Goal: Transaction & Acquisition: Purchase product/service

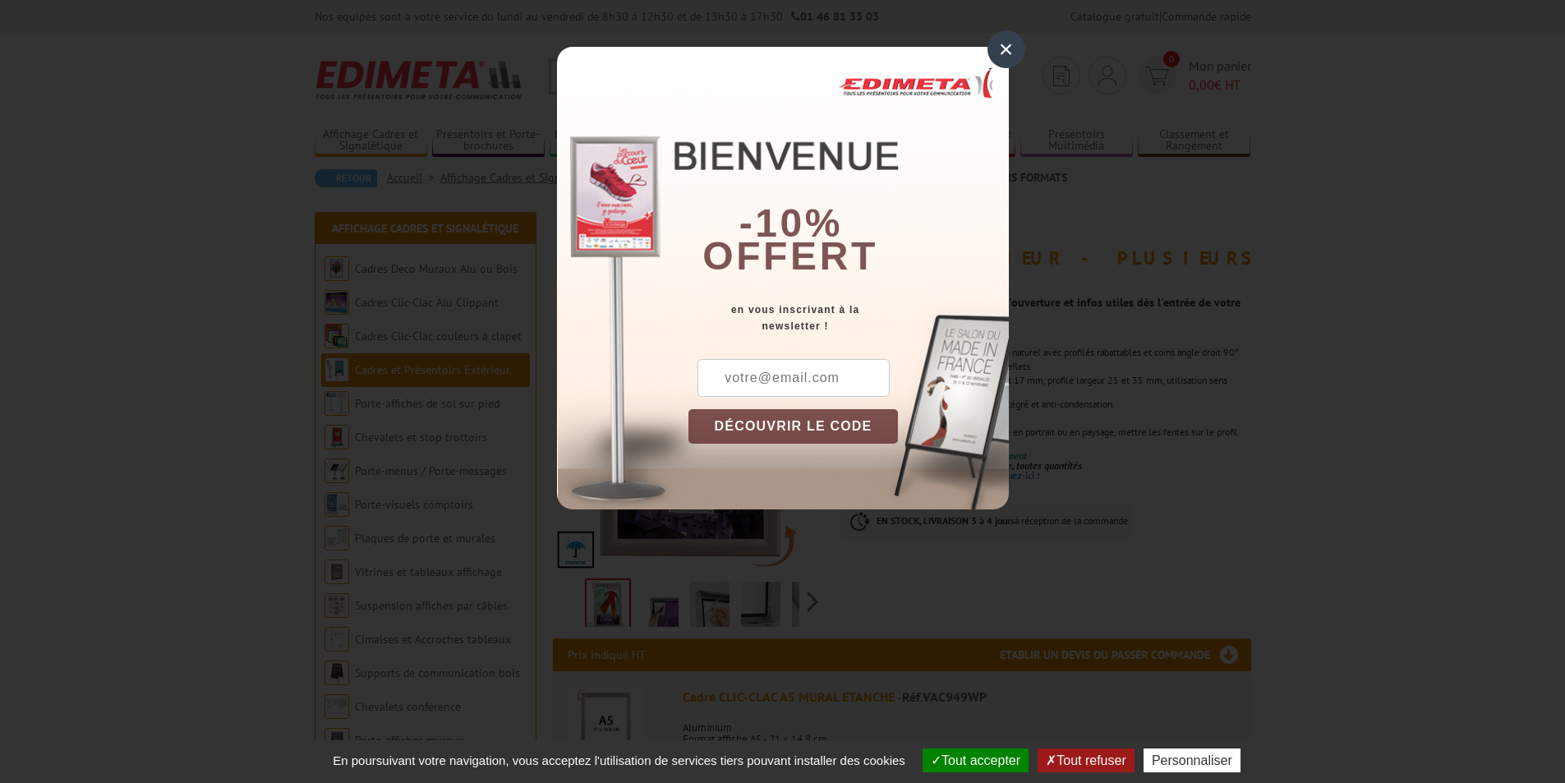
click at [1021, 48] on div "×" at bounding box center [1007, 49] width 38 height 38
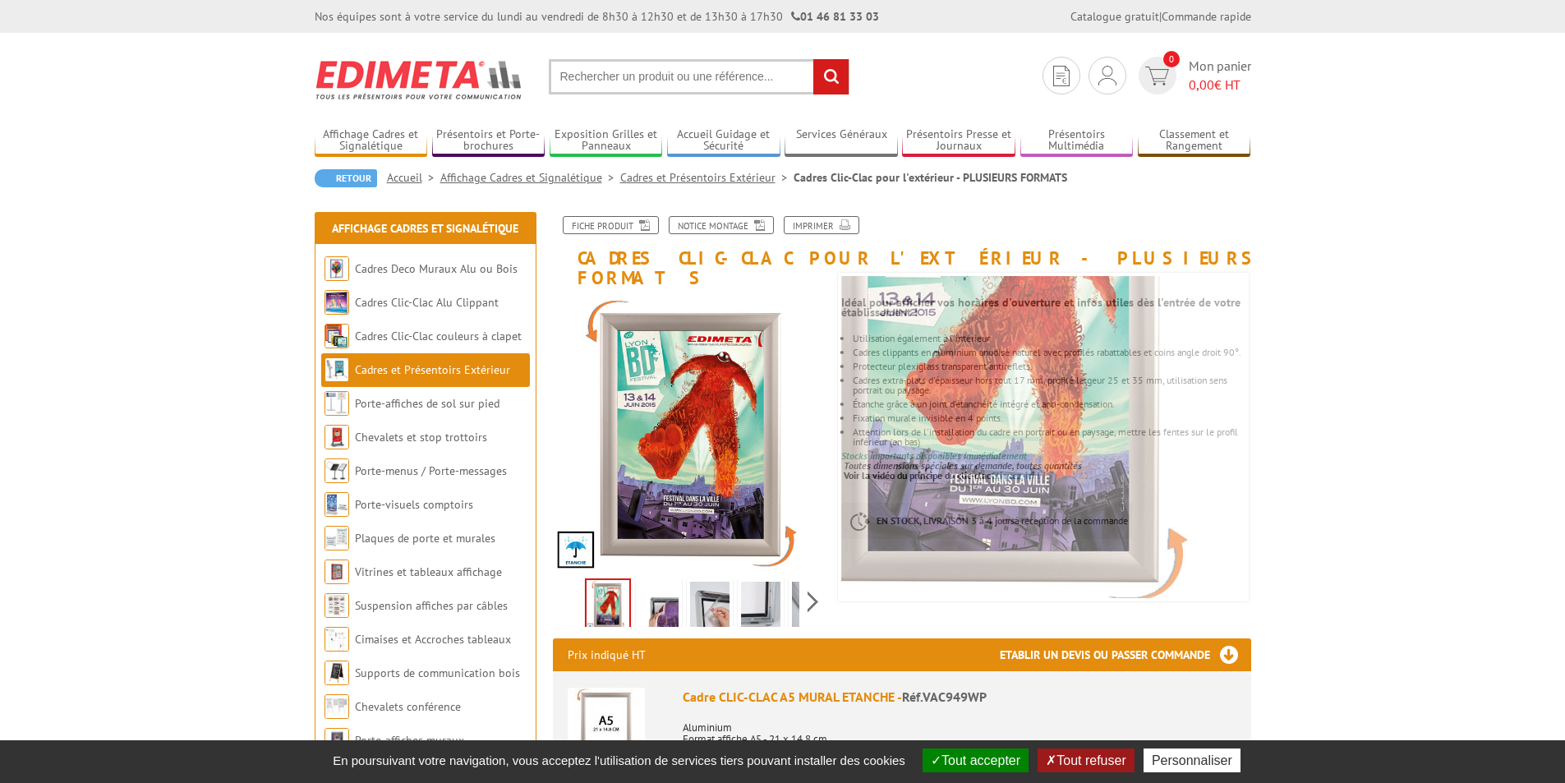
click at [759, 594] on img at bounding box center [760, 607] width 39 height 51
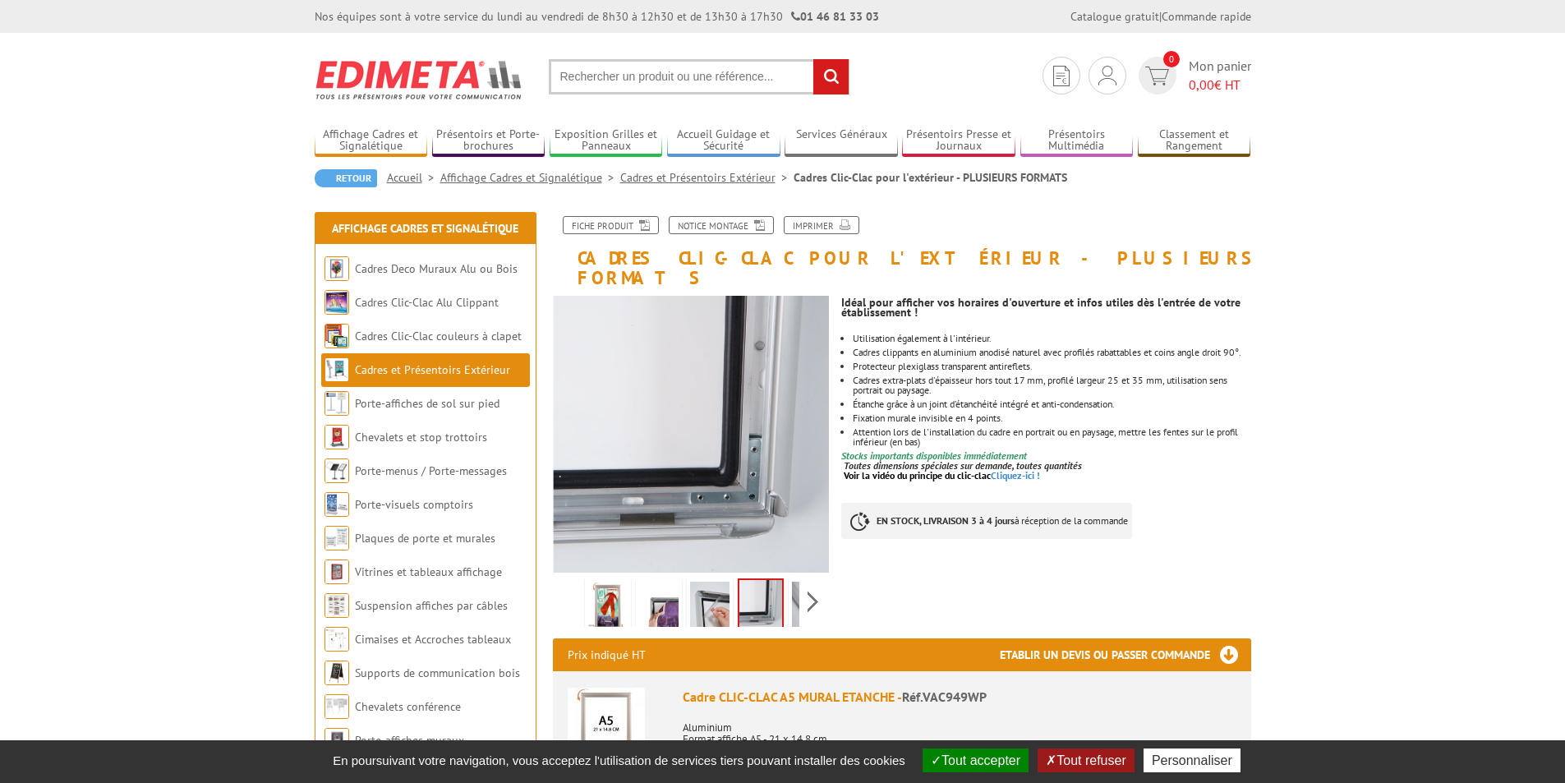
click at [724, 594] on img at bounding box center [709, 607] width 39 height 51
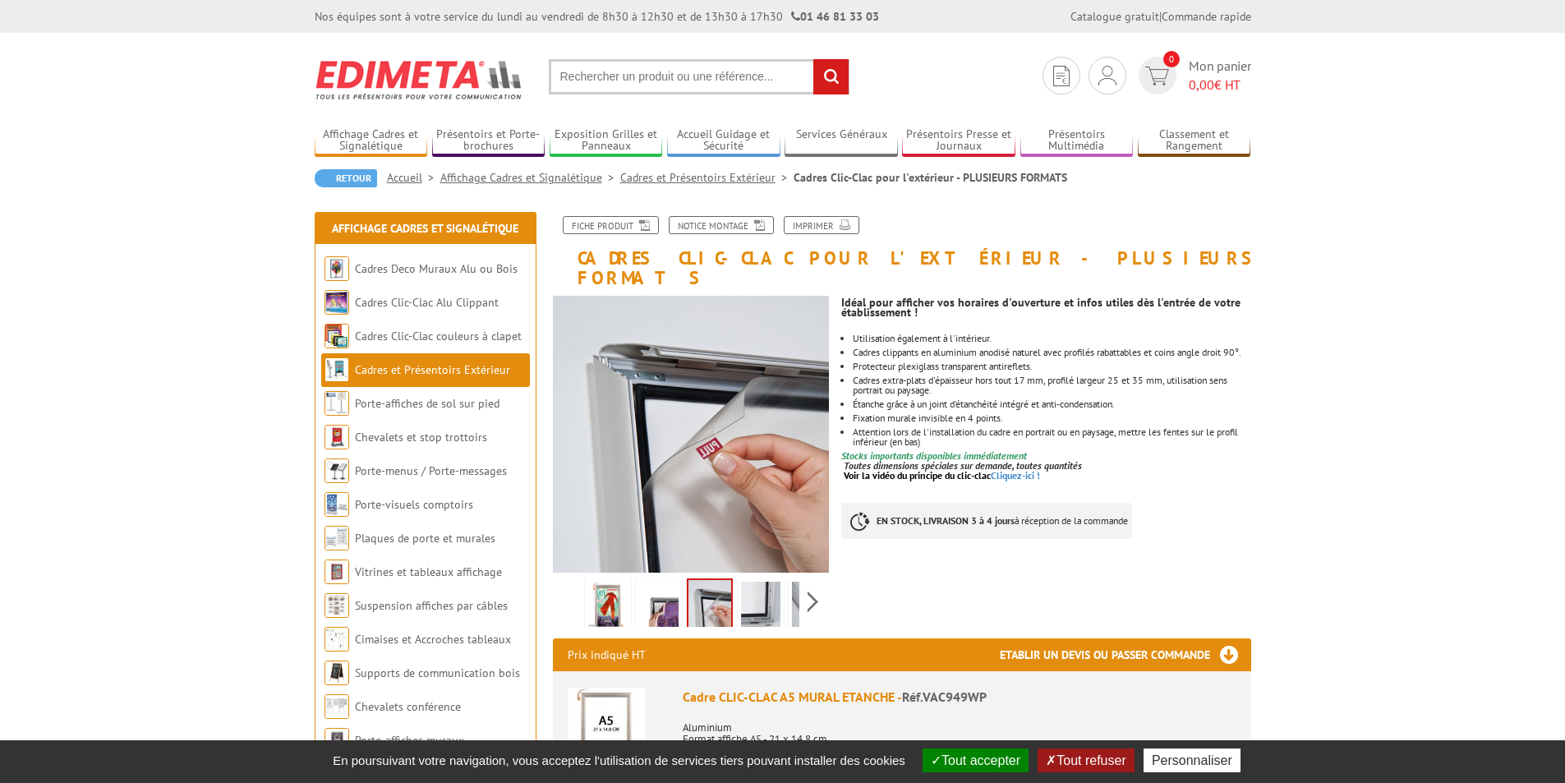
click at [661, 594] on img at bounding box center [658, 607] width 39 height 51
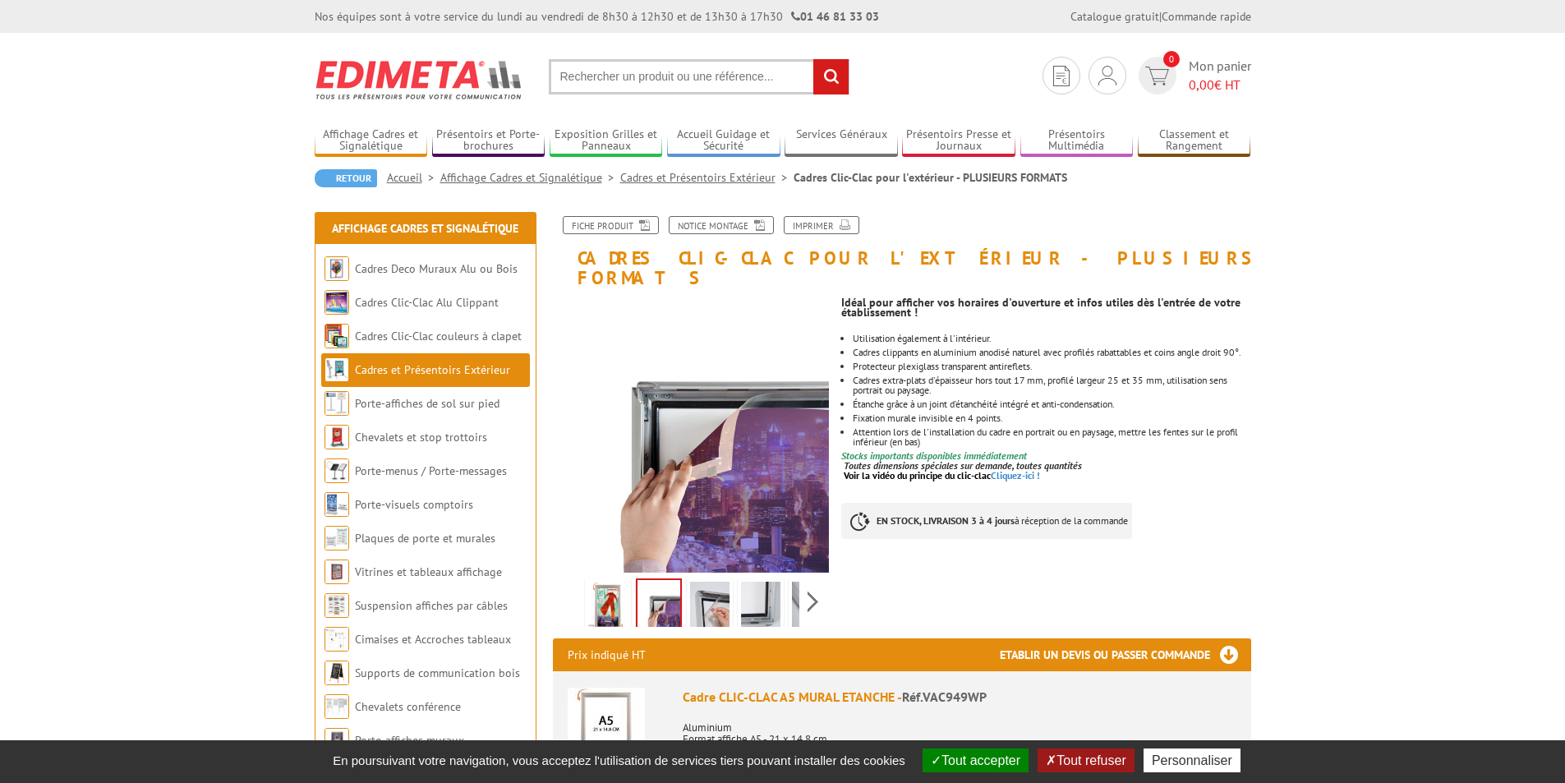
click at [616, 590] on img at bounding box center [607, 607] width 39 height 51
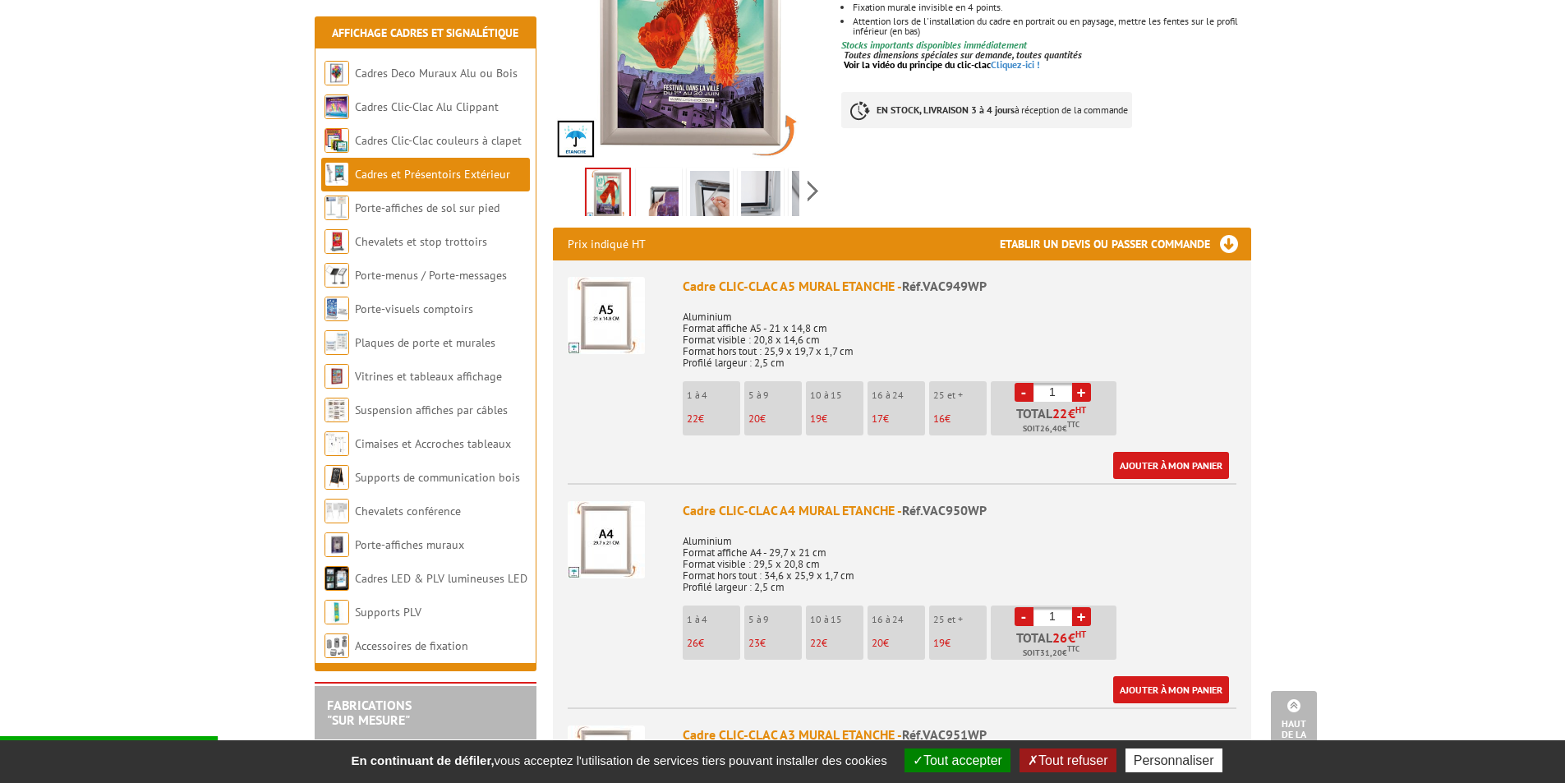
scroll to position [164, 0]
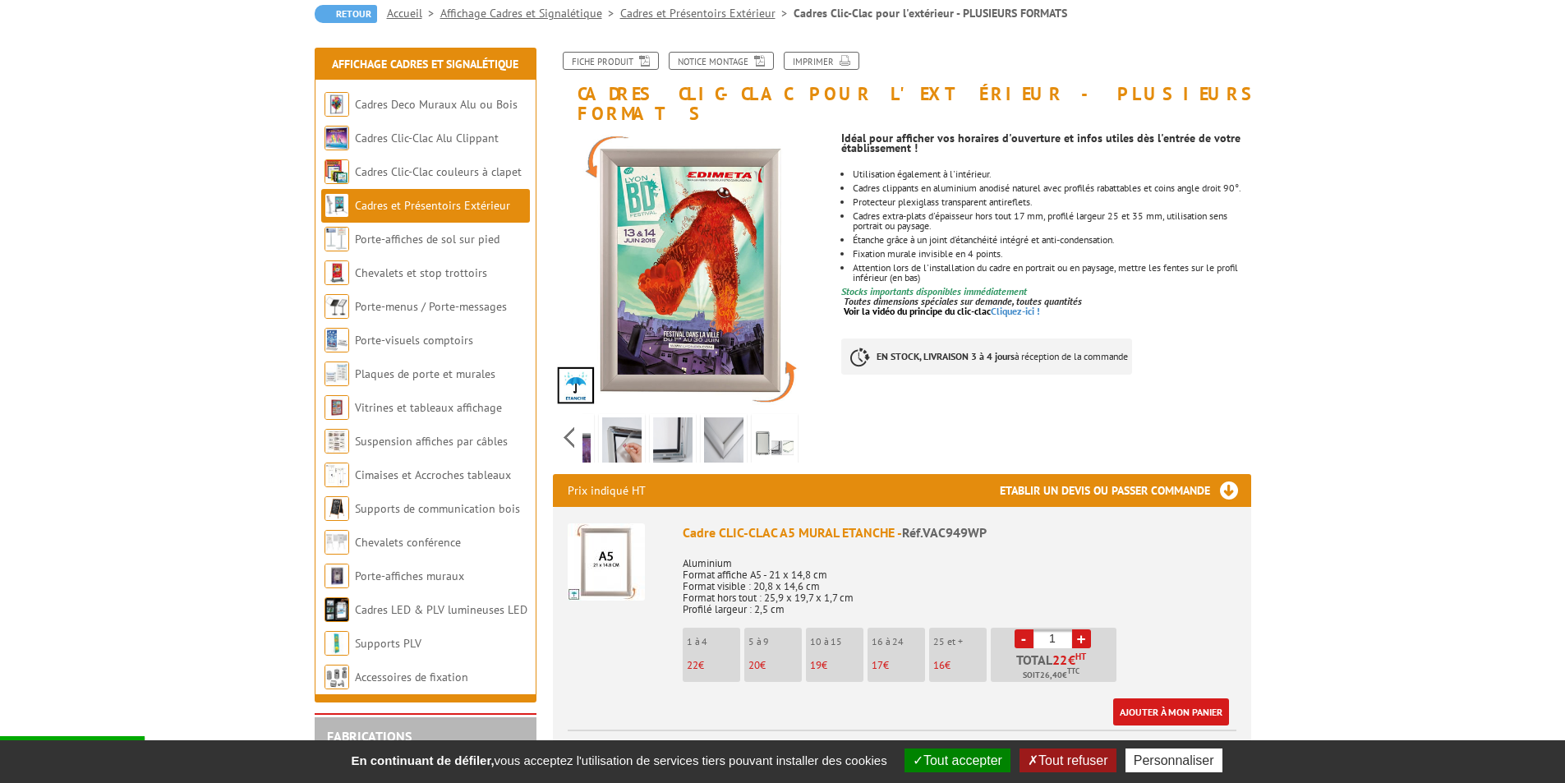
click at [812, 417] on div "Previous Next" at bounding box center [691, 437] width 277 height 58
click at [771, 430] on img at bounding box center [774, 442] width 39 height 51
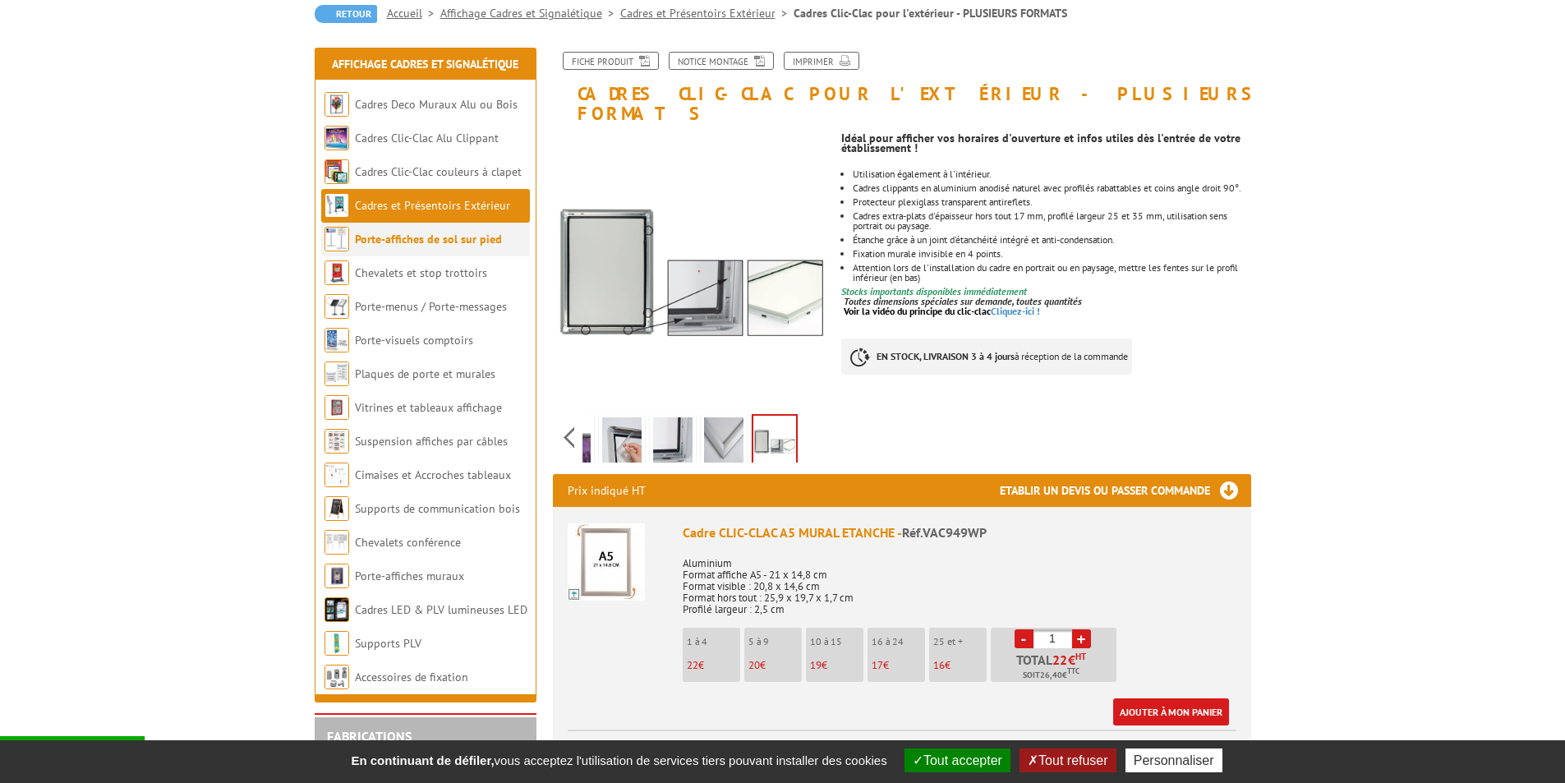
click at [460, 233] on link "Porte-affiches de sol sur pied" at bounding box center [428, 239] width 147 height 15
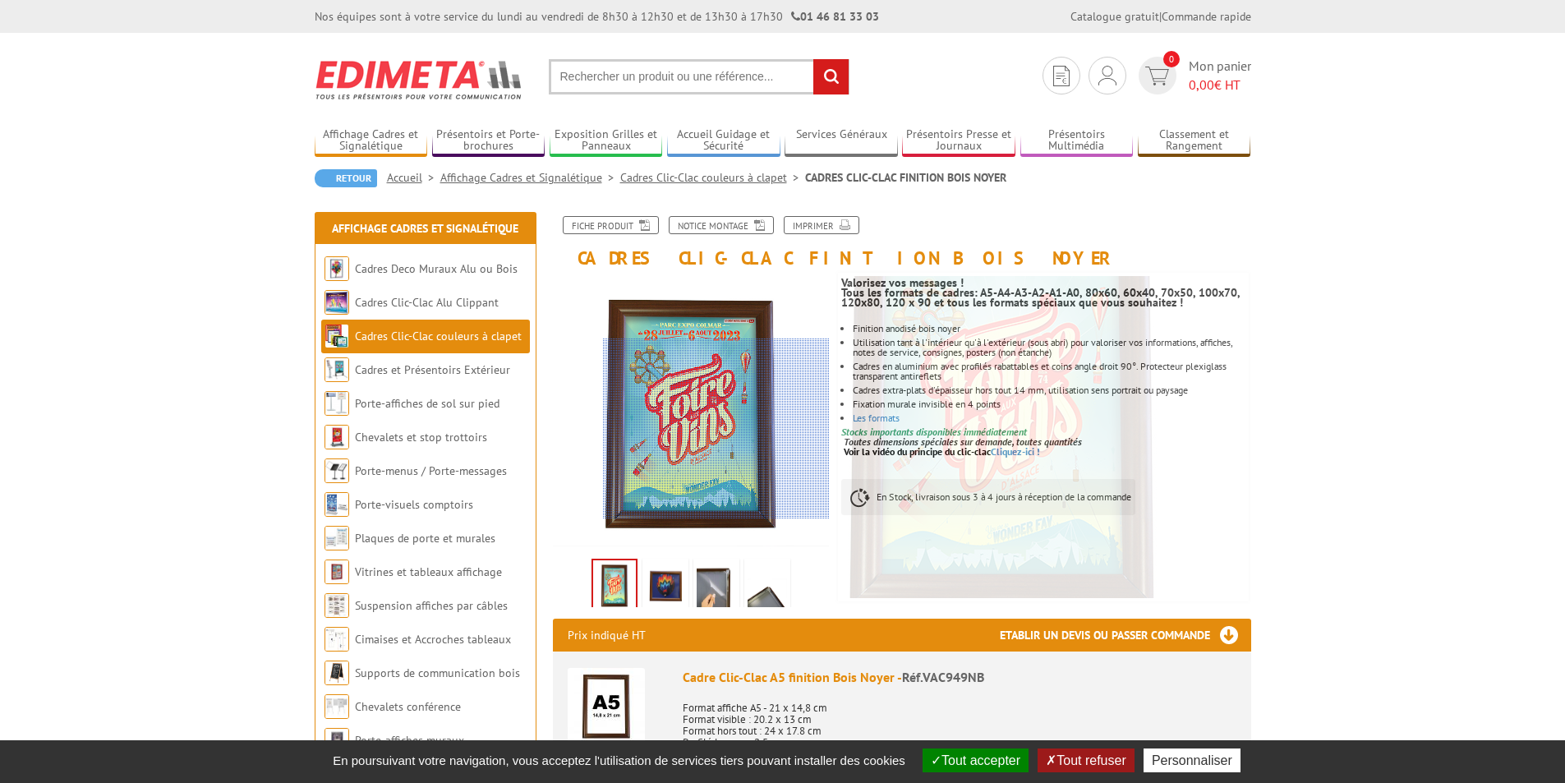
click at [754, 427] on div at bounding box center [716, 429] width 227 height 181
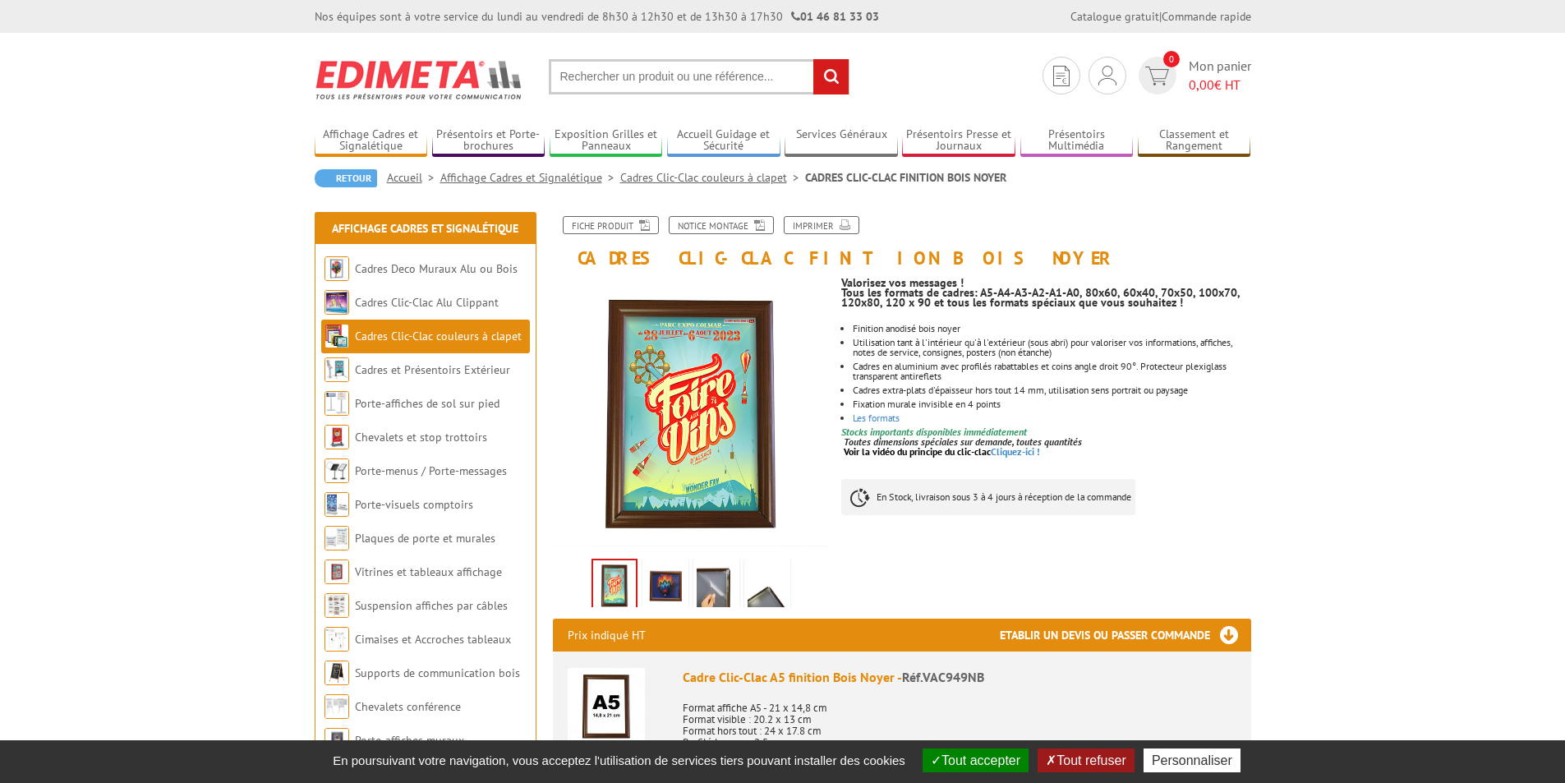
click at [666, 594] on img at bounding box center [665, 587] width 39 height 51
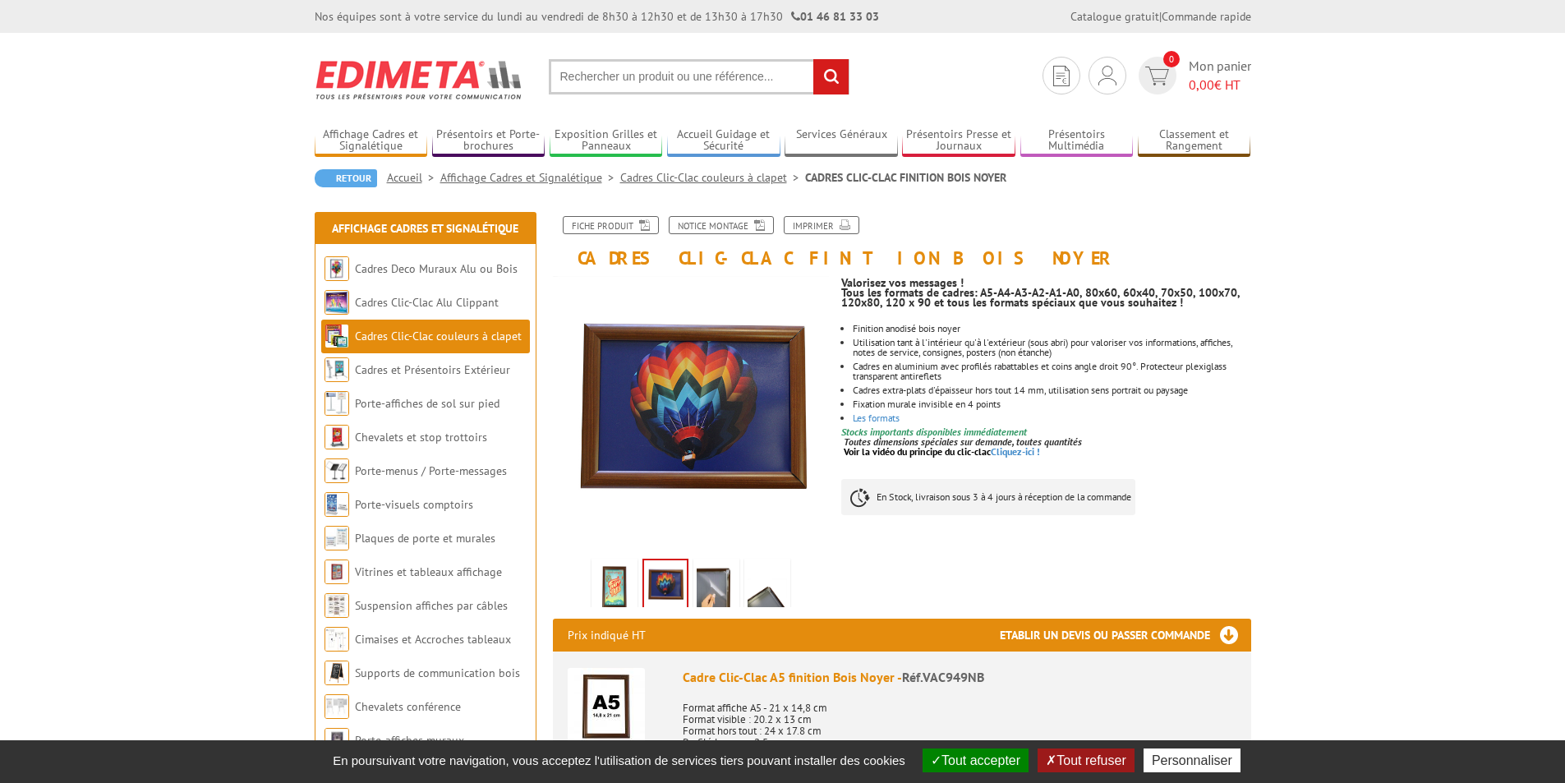
click at [709, 584] on img at bounding box center [716, 587] width 39 height 51
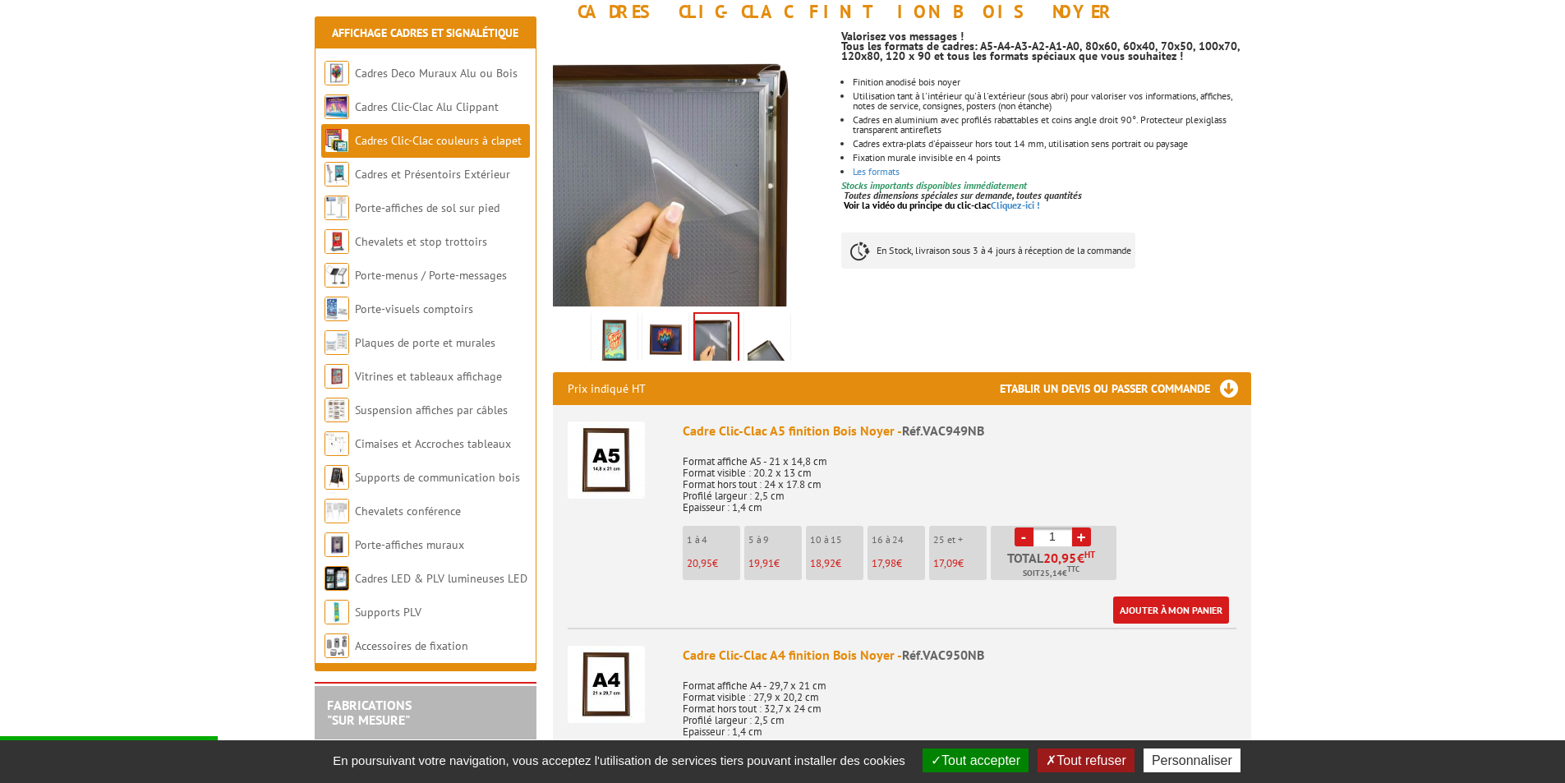
scroll to position [82, 0]
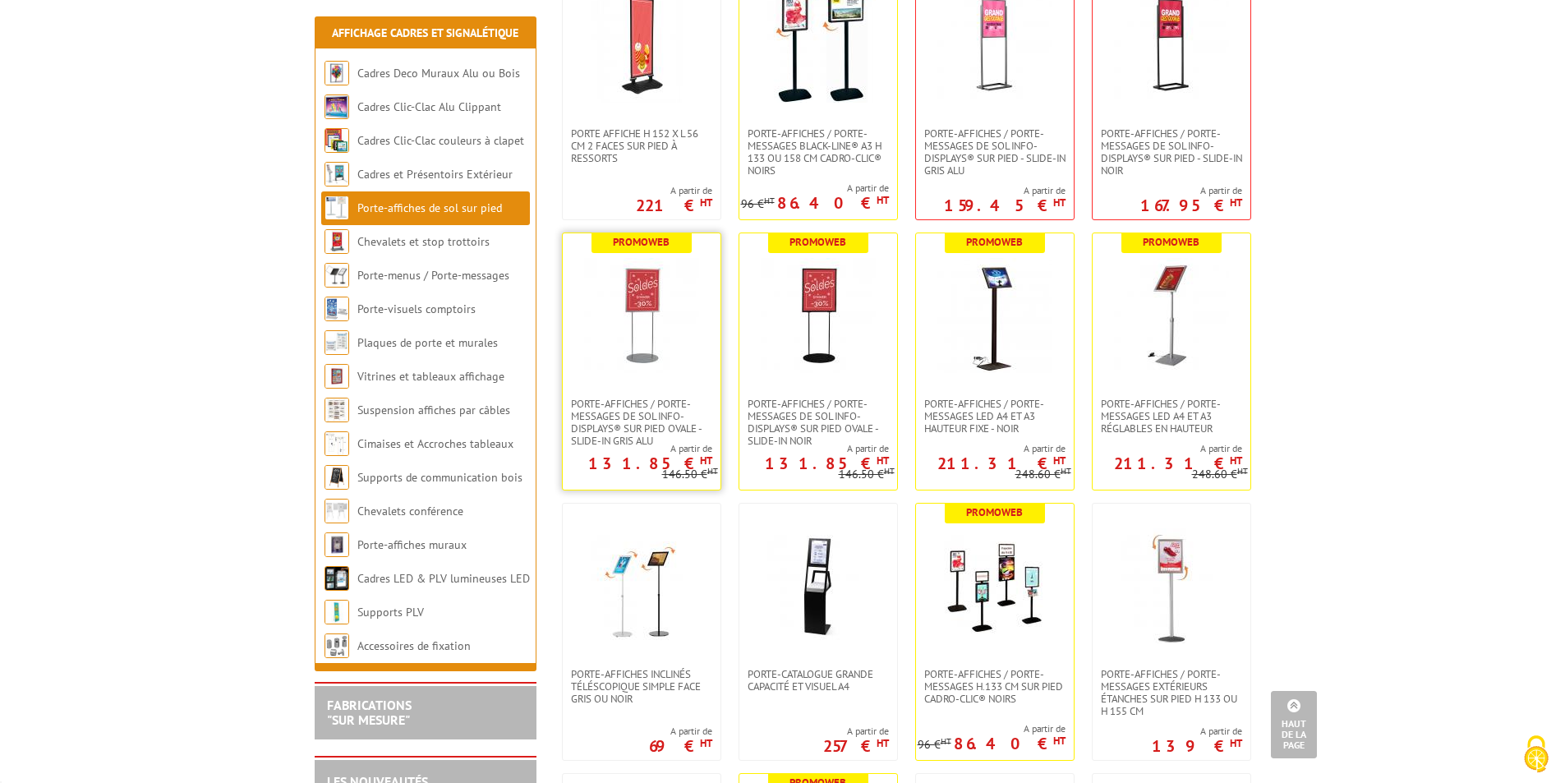
scroll to position [329, 0]
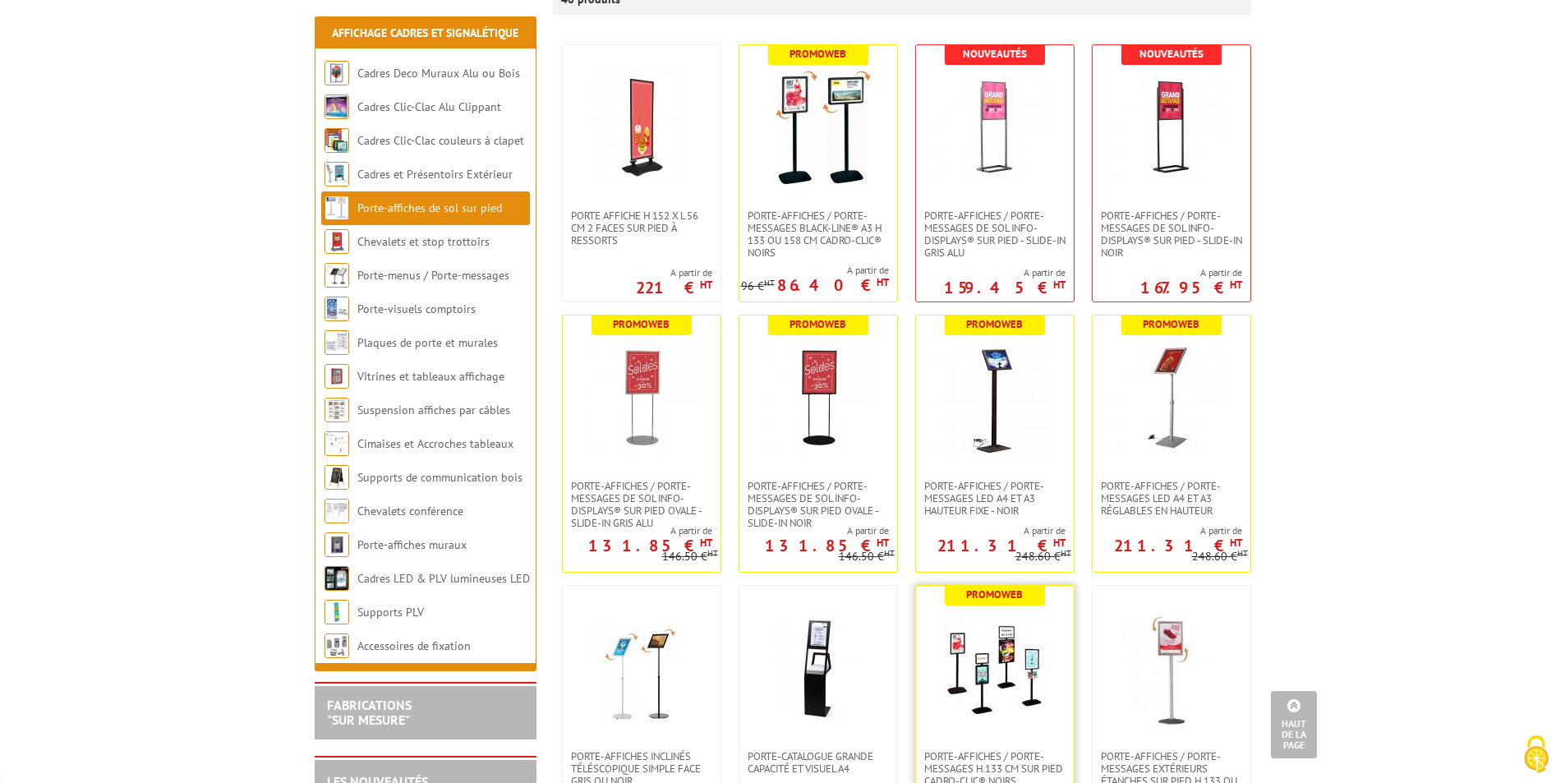
click at [1007, 674] on img at bounding box center [995, 668] width 115 height 115
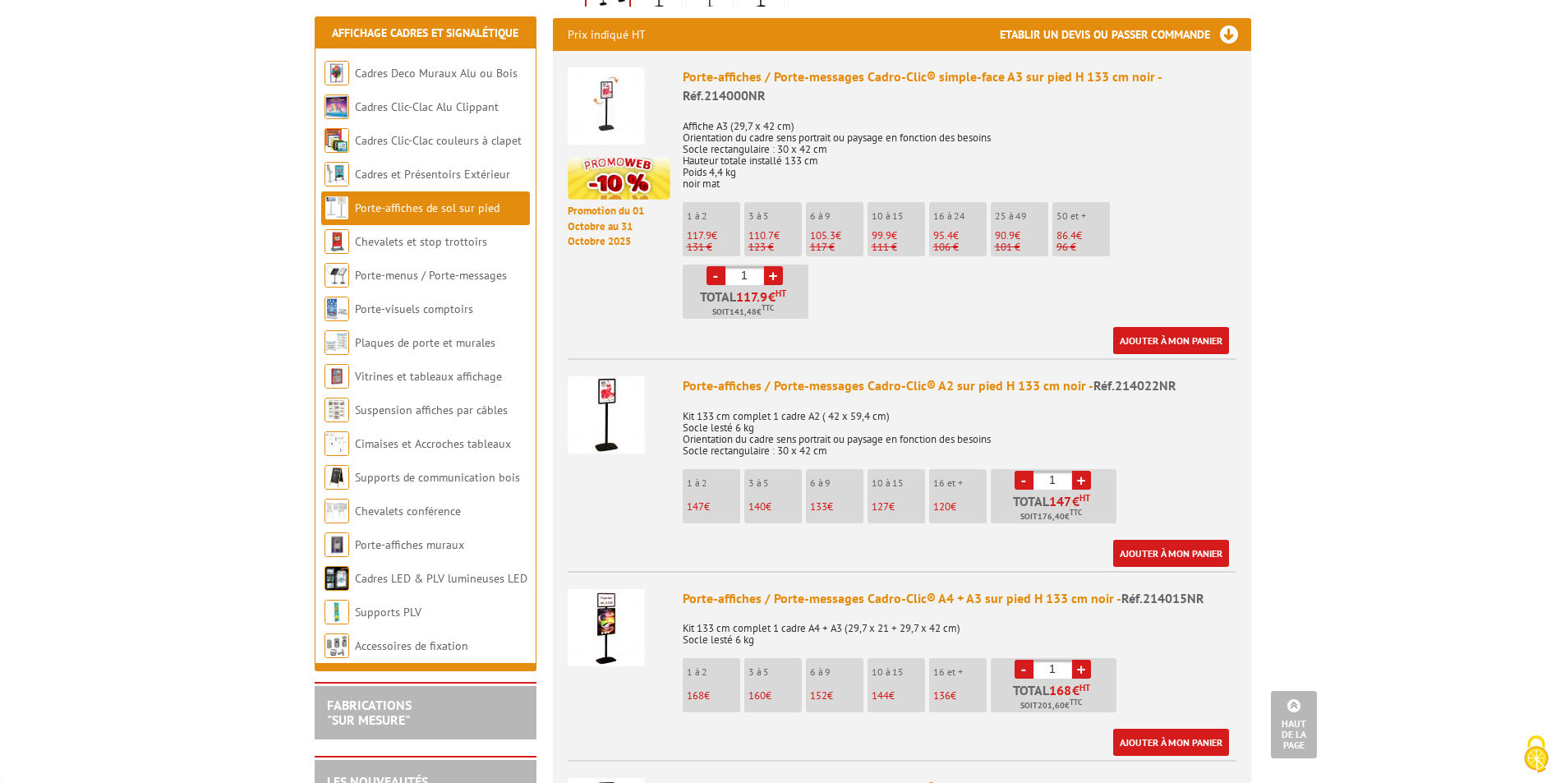
scroll to position [904, 0]
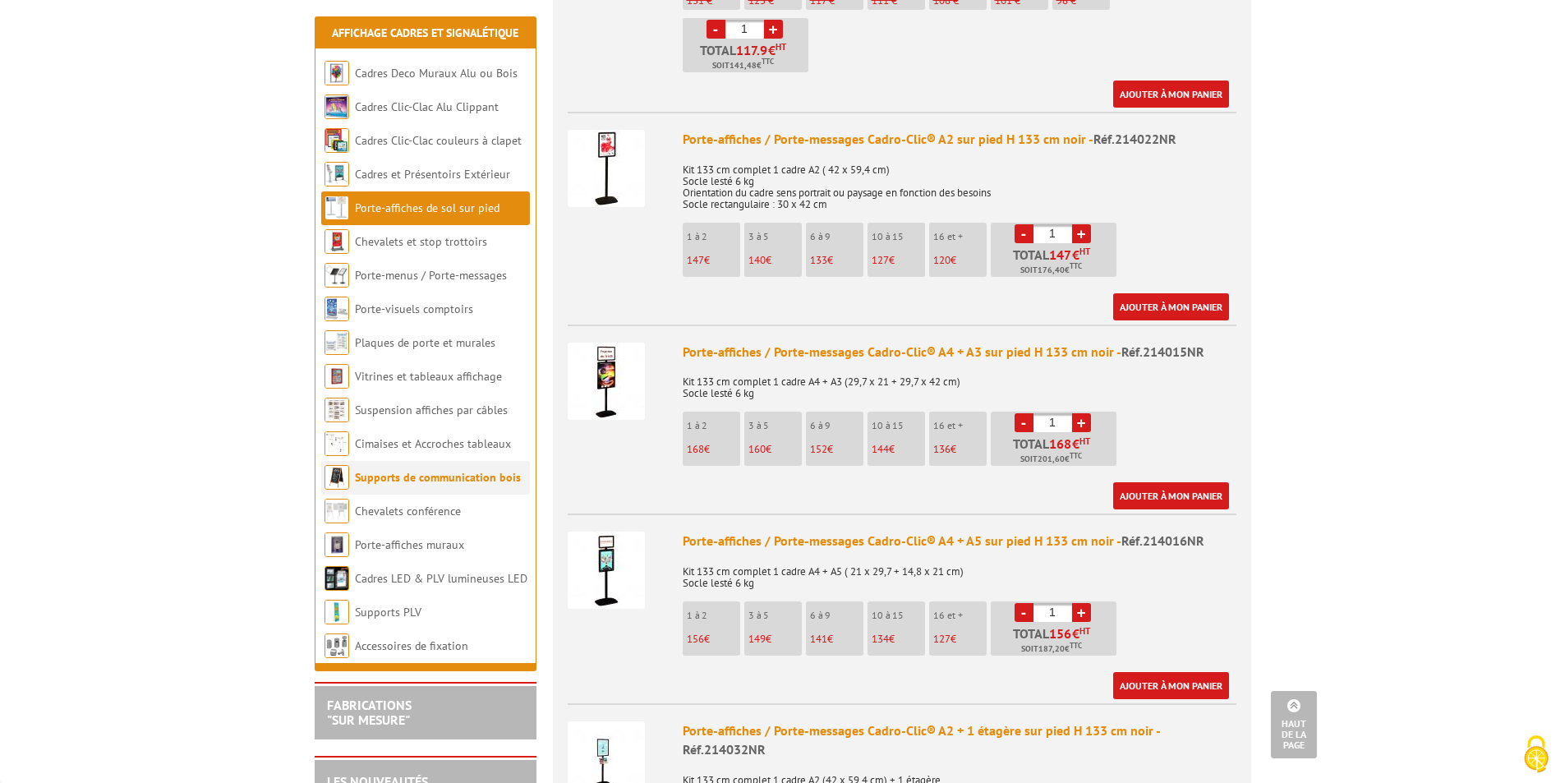
click at [383, 482] on link "Supports de communication bois" at bounding box center [438, 477] width 166 height 15
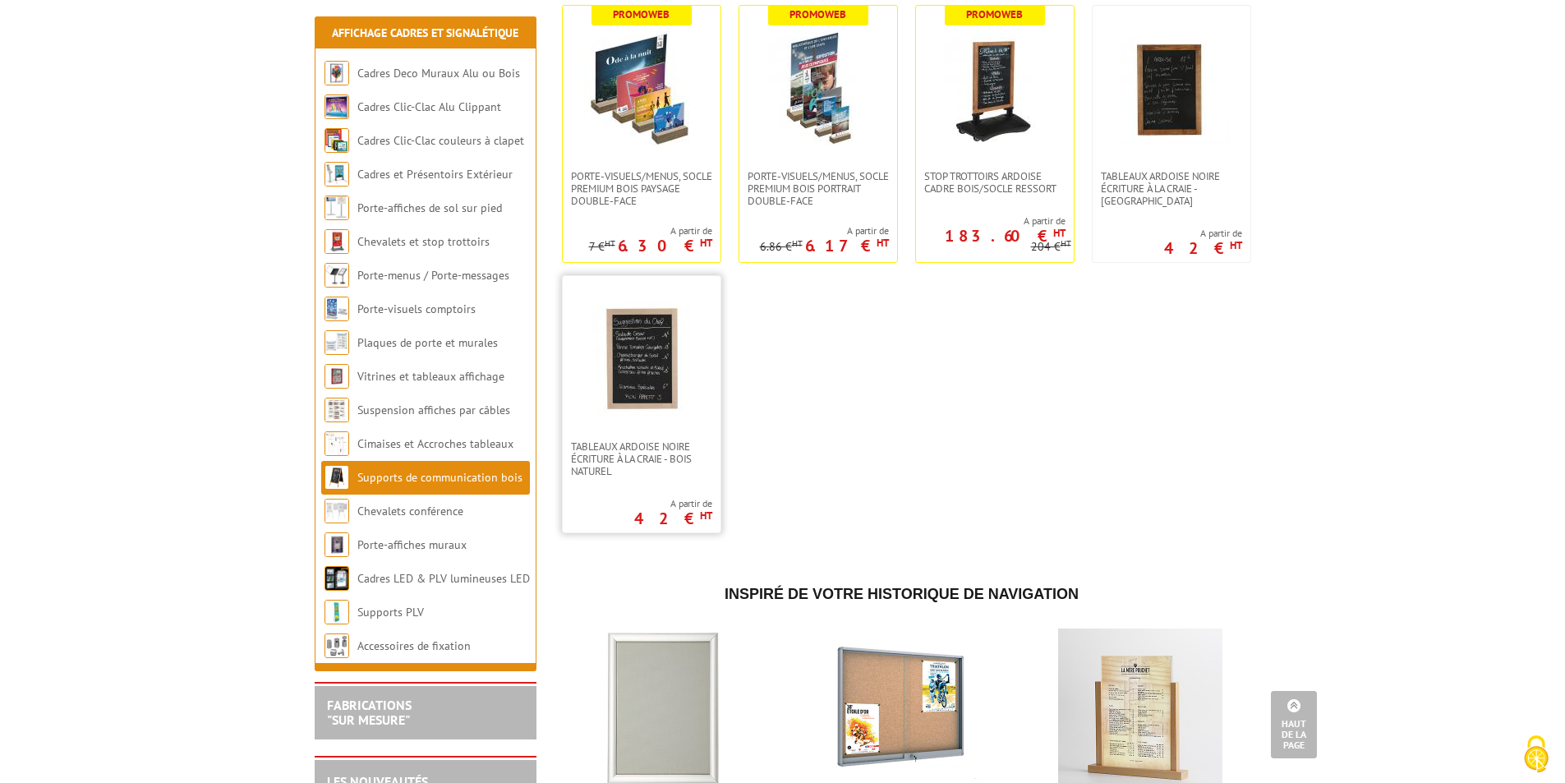
scroll to position [2465, 0]
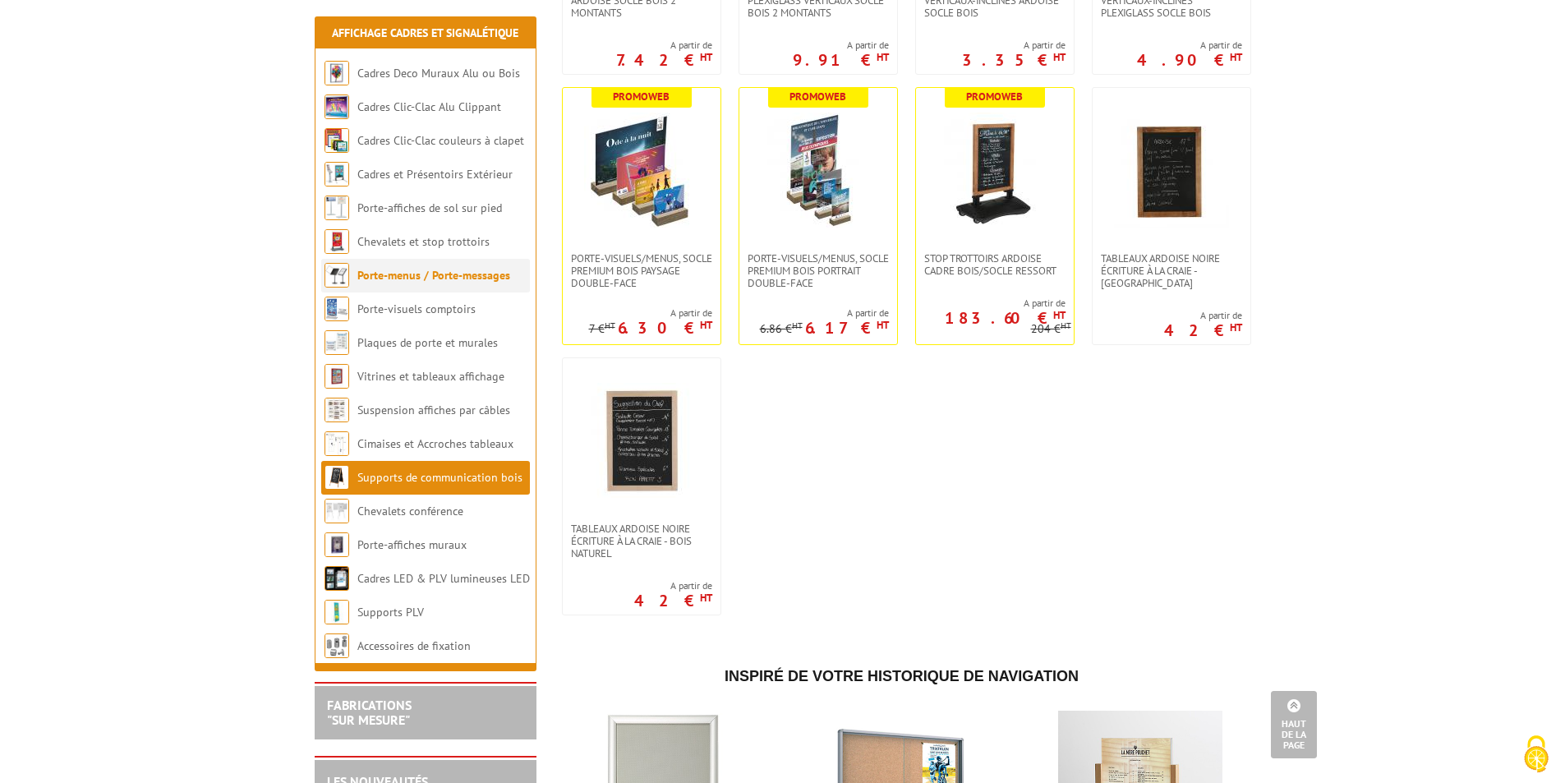
click at [375, 271] on link "Porte-menus / Porte-messages" at bounding box center [433, 275] width 153 height 15
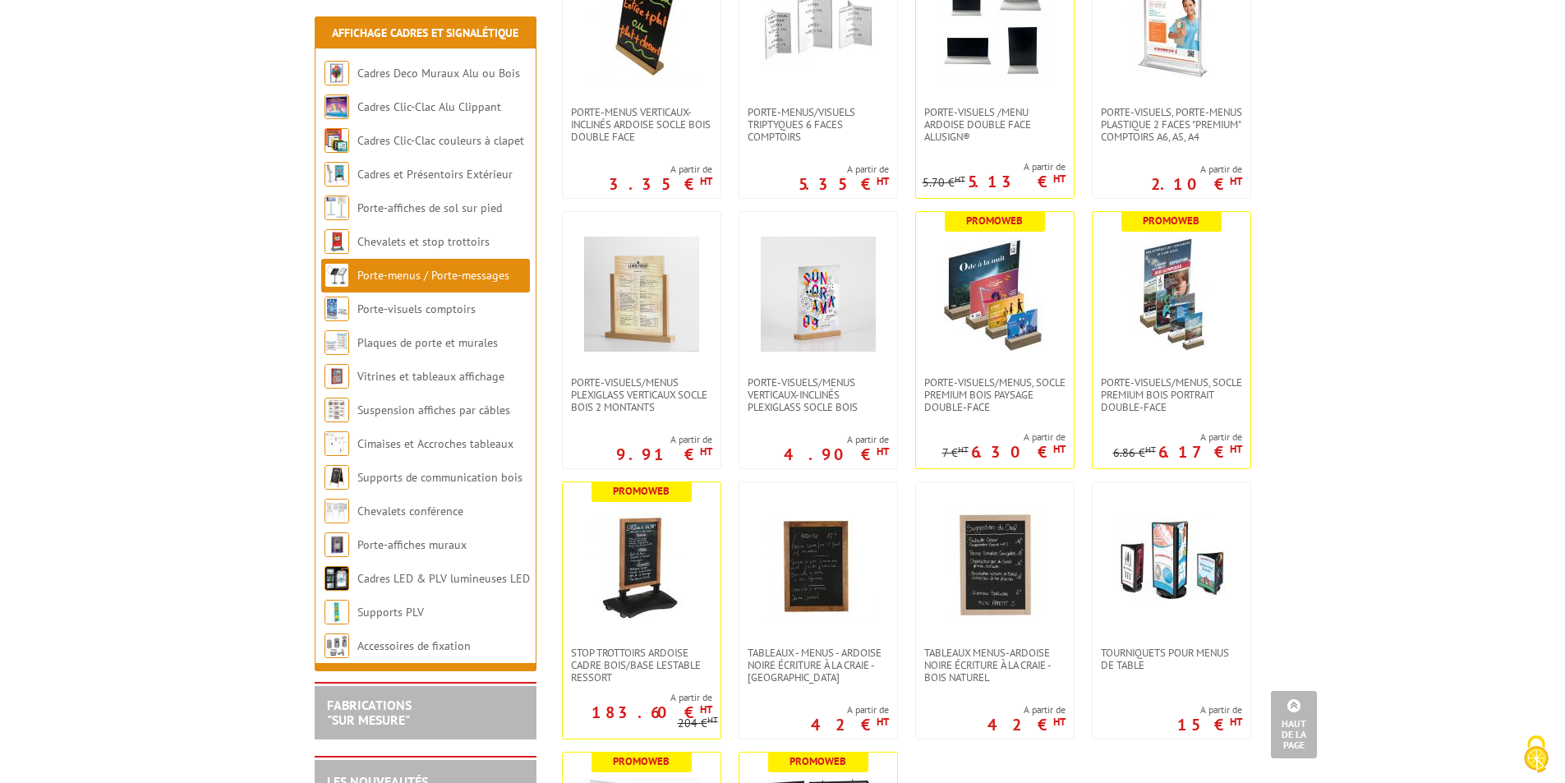
scroll to position [2383, 0]
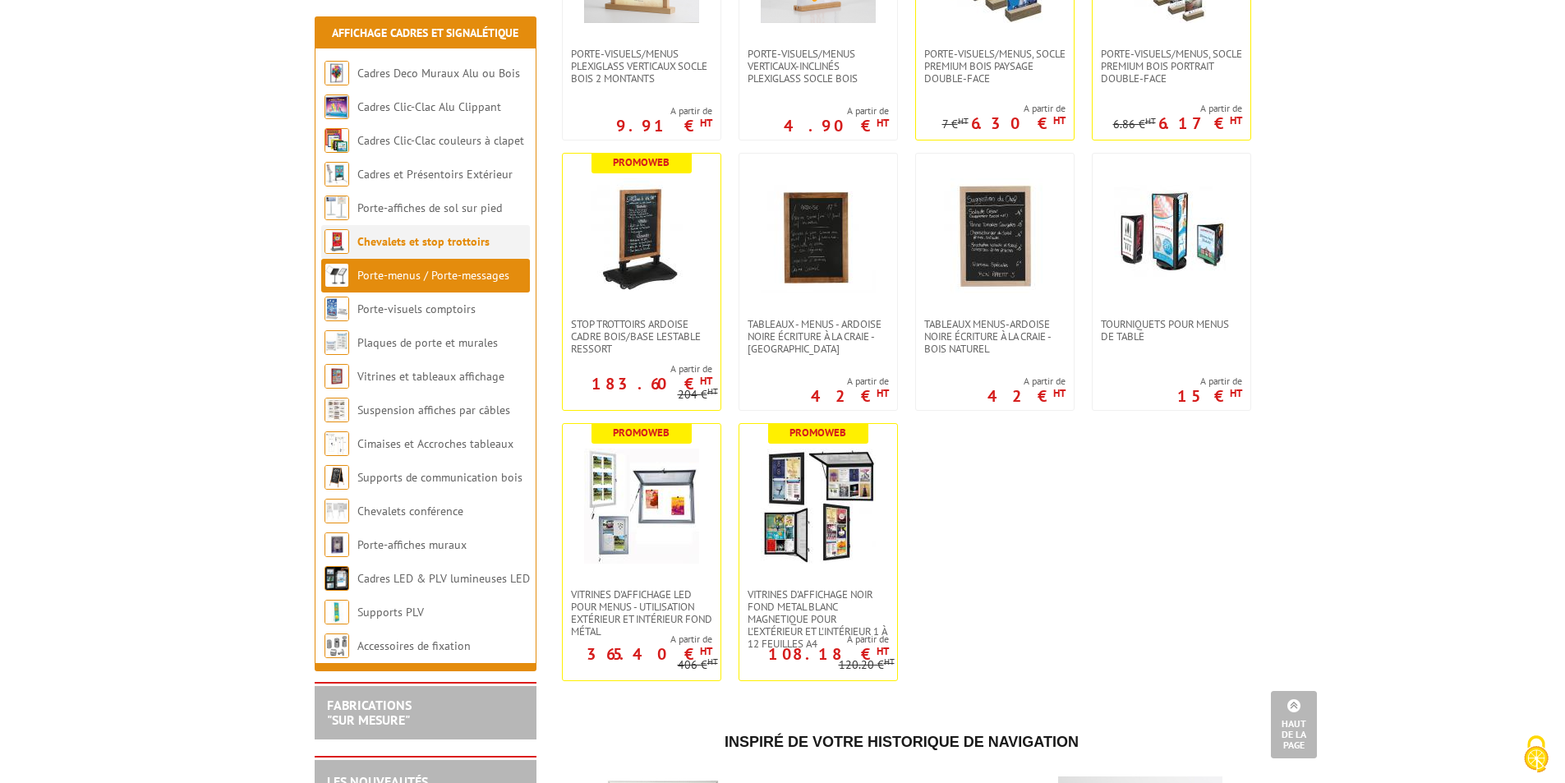
click at [405, 242] on link "Chevalets et stop trottoirs" at bounding box center [423, 241] width 132 height 15
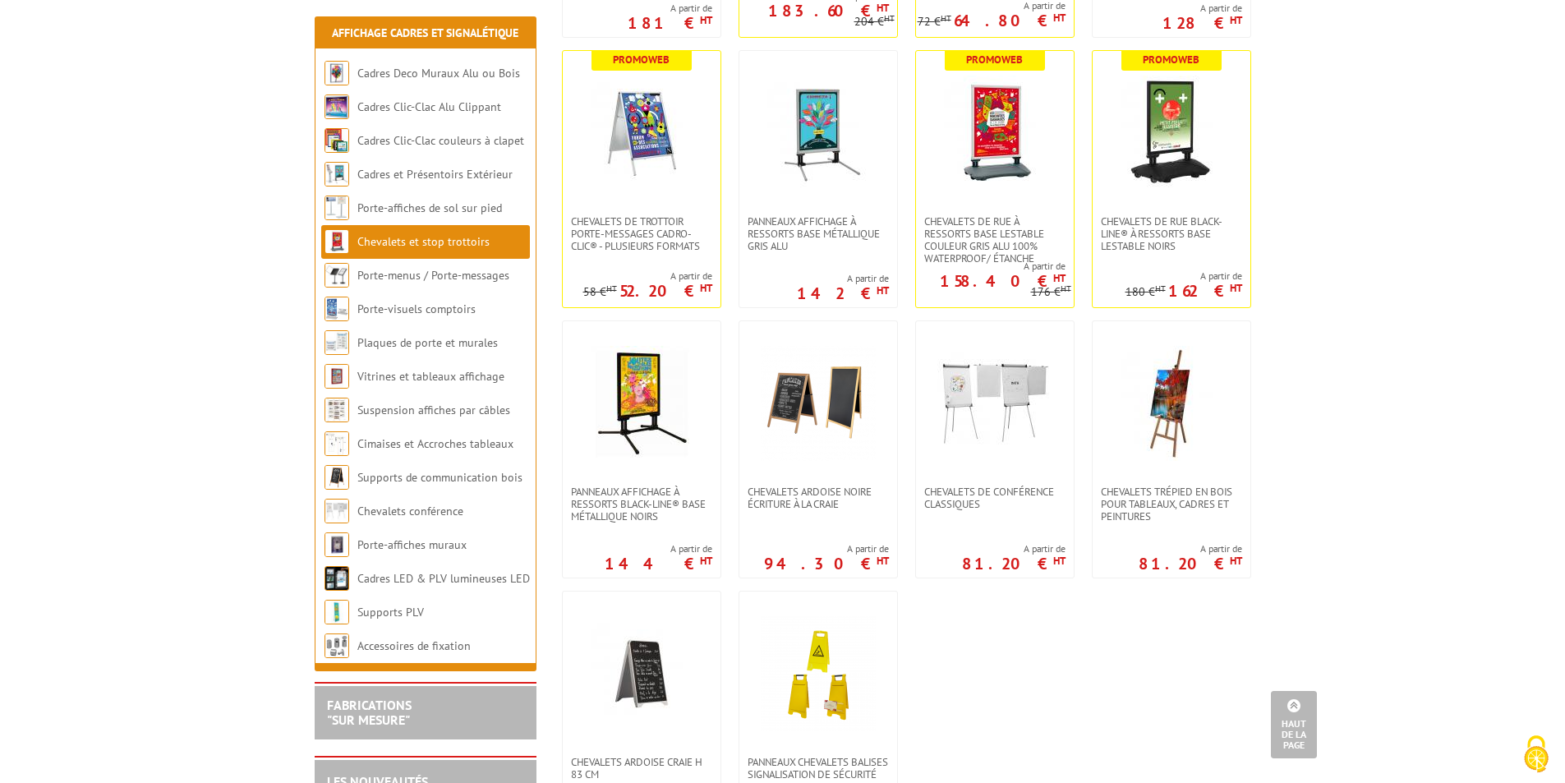
scroll to position [1315, 0]
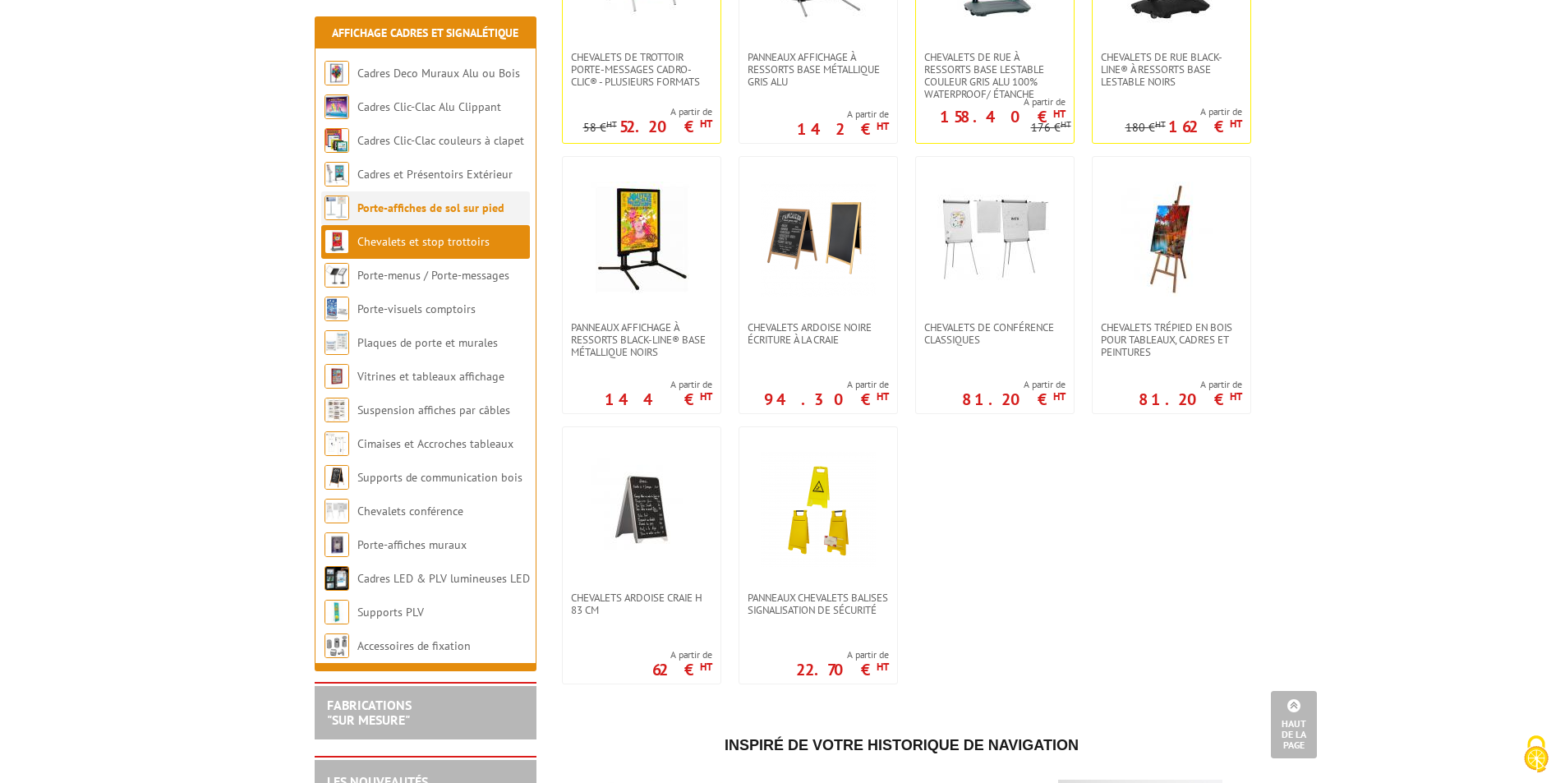
click at [393, 210] on link "Porte-affiches de sol sur pied" at bounding box center [430, 207] width 147 height 15
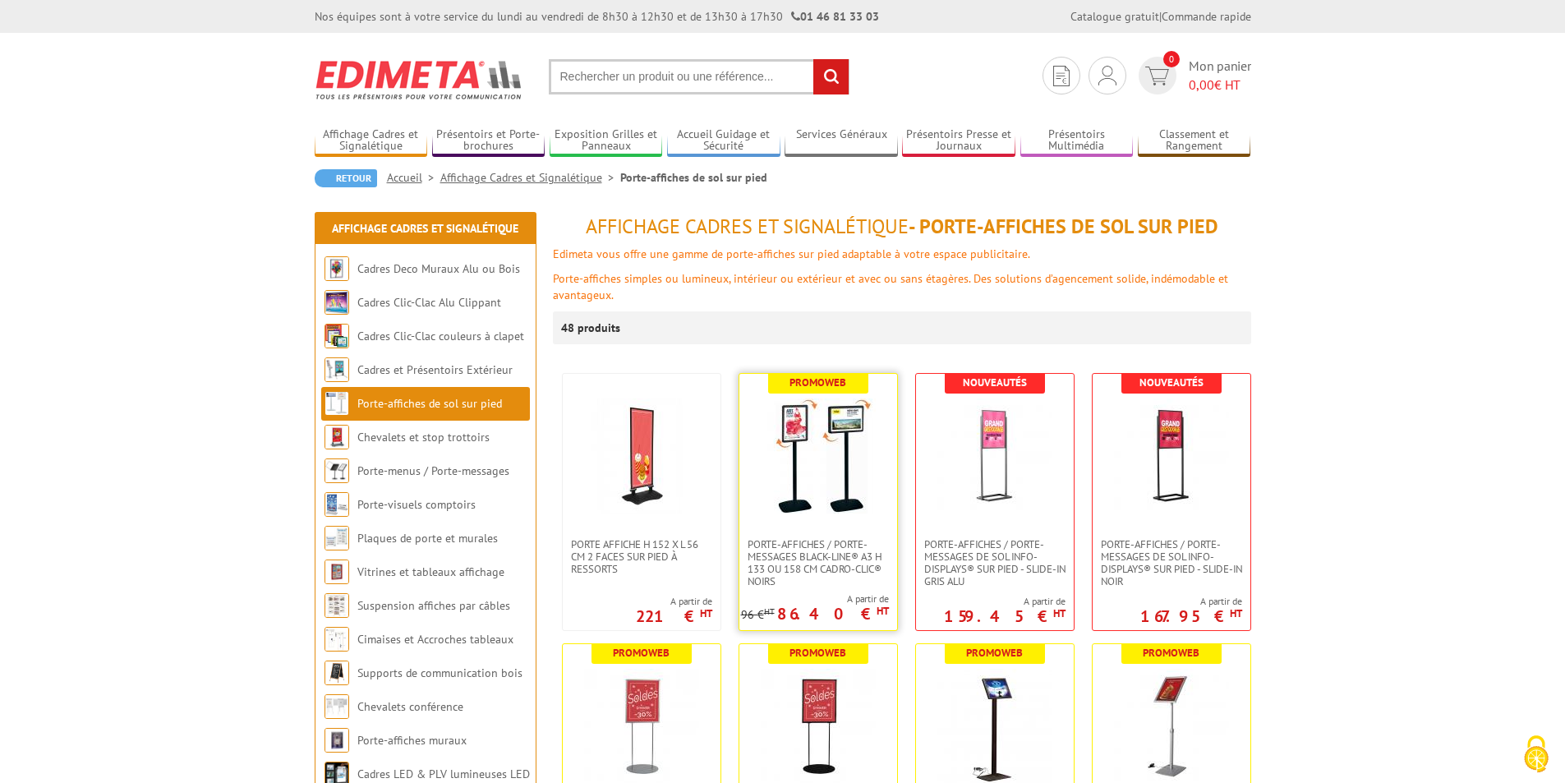
click at [847, 482] on img at bounding box center [818, 456] width 115 height 115
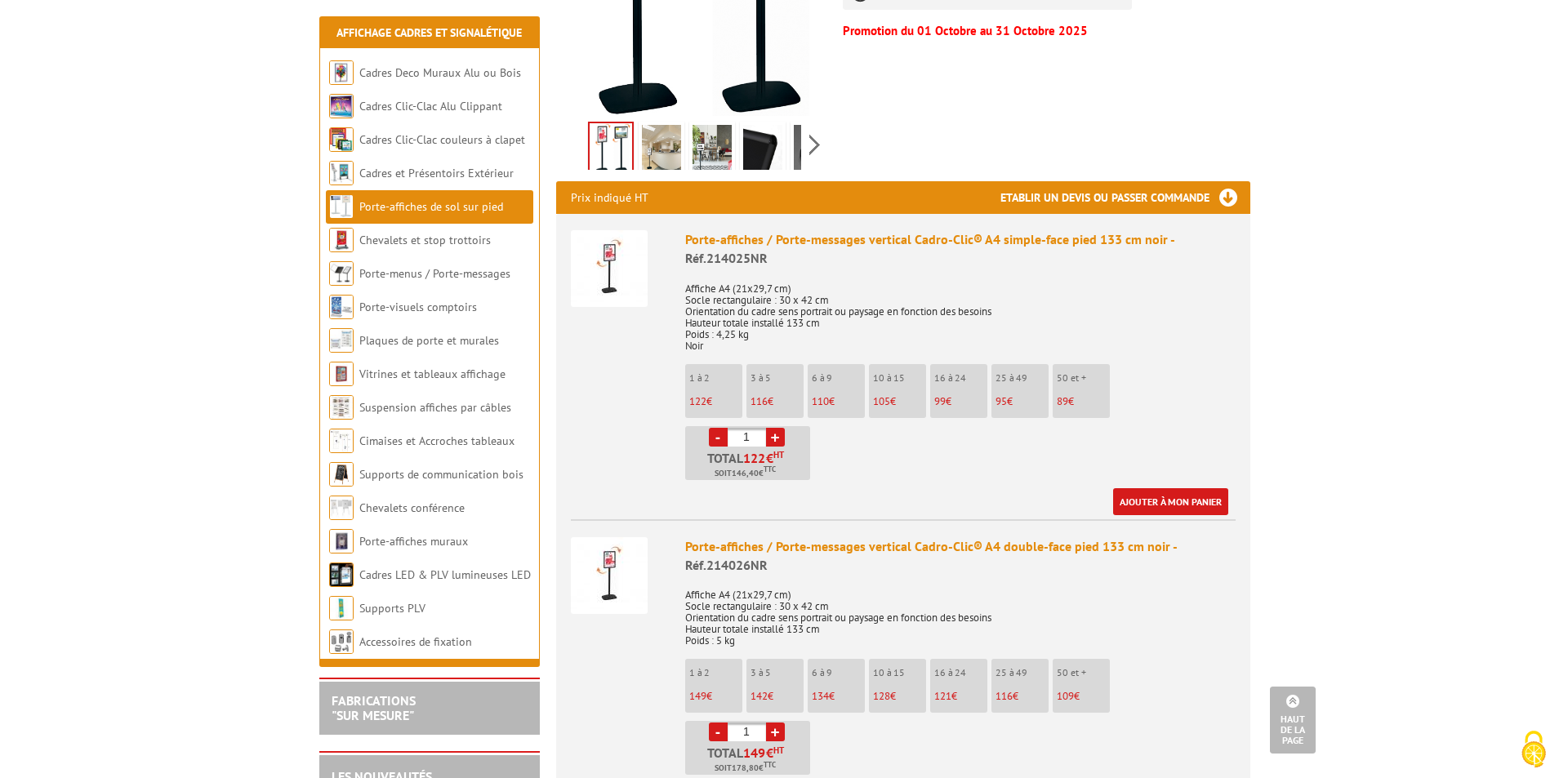
scroll to position [408, 0]
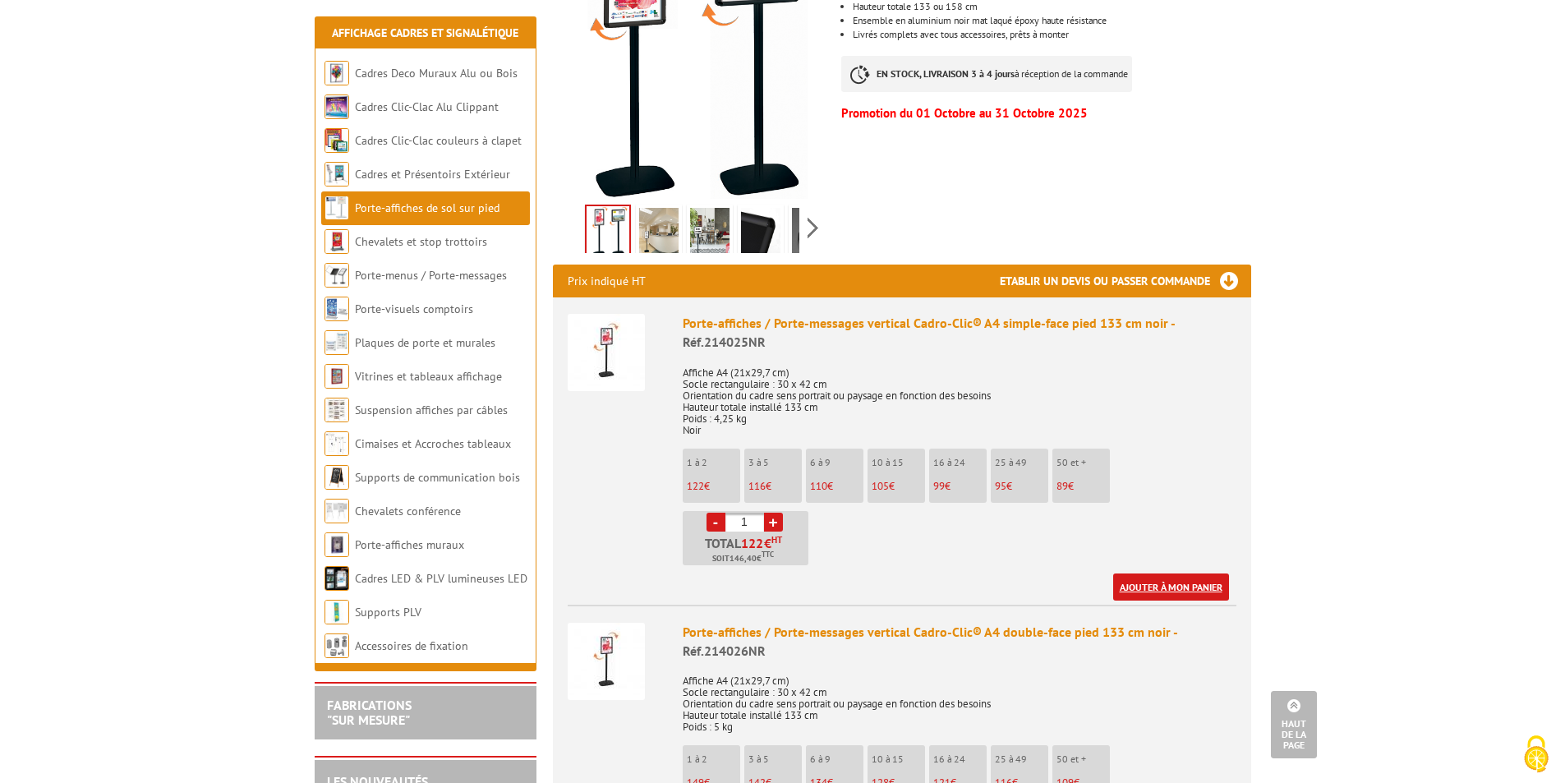
click at [1190, 583] on link "Ajouter à mon panier" at bounding box center [1171, 587] width 116 height 27
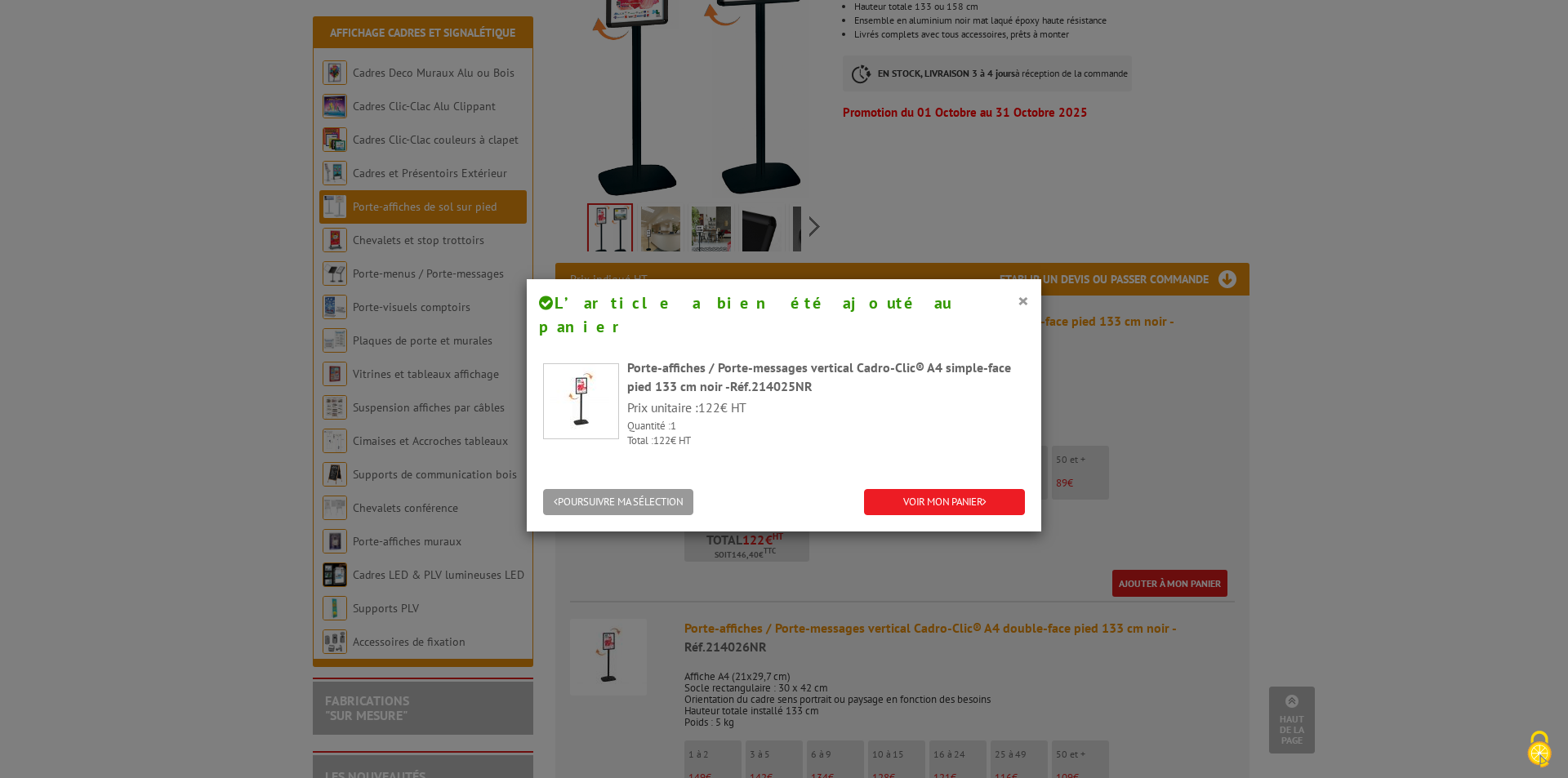
click at [655, 359] on div "Porte-affiches / Porte-messages vertical Cadro-Clic® A4 simple-face pied 133 cm…" at bounding box center [826, 378] width 397 height 38
click at [1018, 303] on button "×" at bounding box center [1023, 300] width 12 height 21
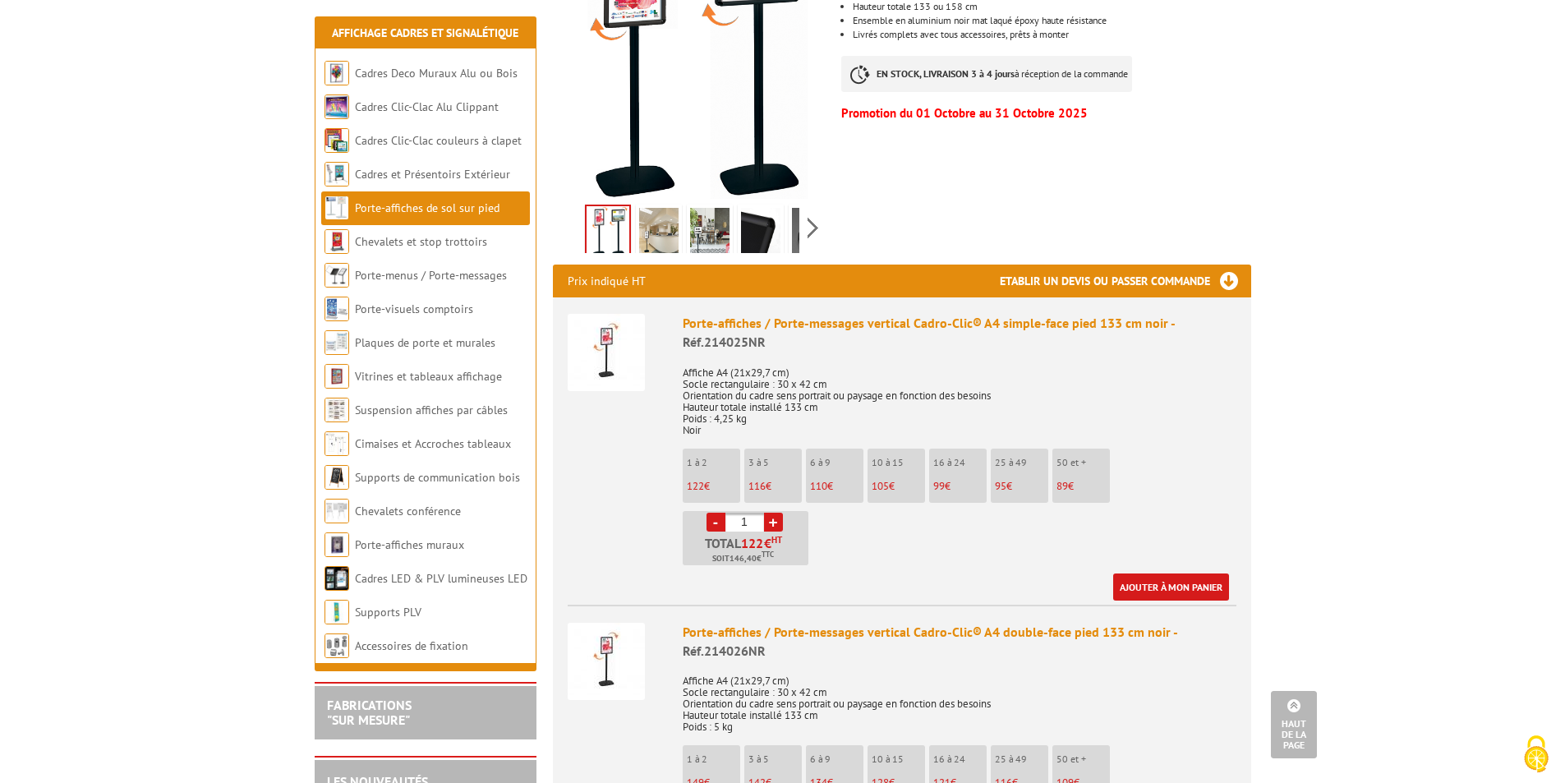
click at [801, 325] on div "Porte-affiches / Porte-messages vertical Cadro-Clic® A4 simple-face pied 133 cm…" at bounding box center [960, 333] width 554 height 38
click at [1231, 286] on h3 "Etablir un devis ou passer commande" at bounding box center [1125, 281] width 251 height 33
click at [1095, 285] on h3 "Etablir un devis ou passer commande" at bounding box center [1125, 281] width 251 height 33
click at [1148, 583] on link "Ajouter à mon panier" at bounding box center [1171, 587] width 116 height 27
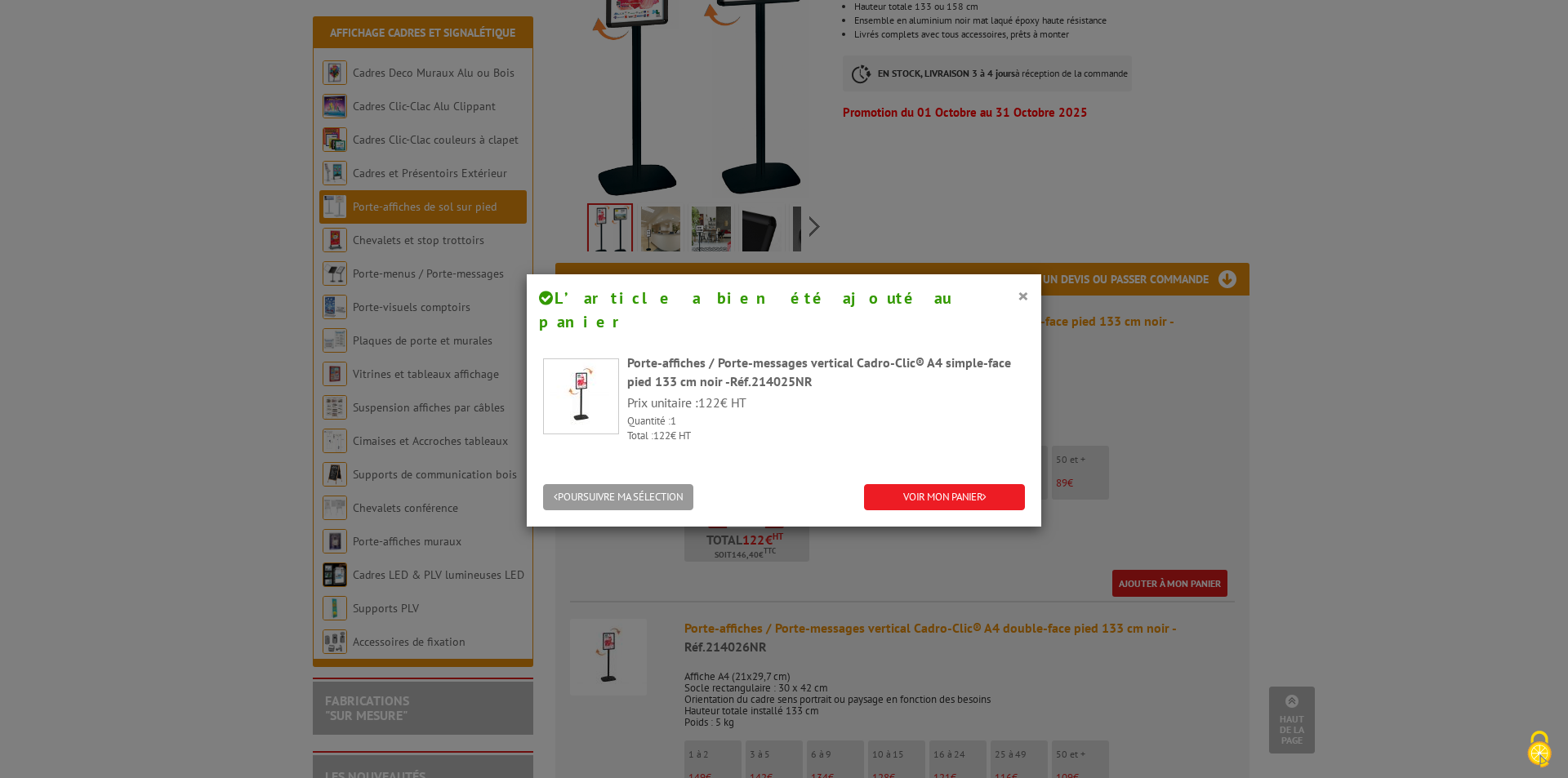
click at [916, 491] on div "POURSUIVRE MA SÉLECTION VOIR MON PANIER" at bounding box center [784, 498] width 515 height 59
click at [914, 484] on link "VOIR MON PANIER" at bounding box center [944, 497] width 161 height 27
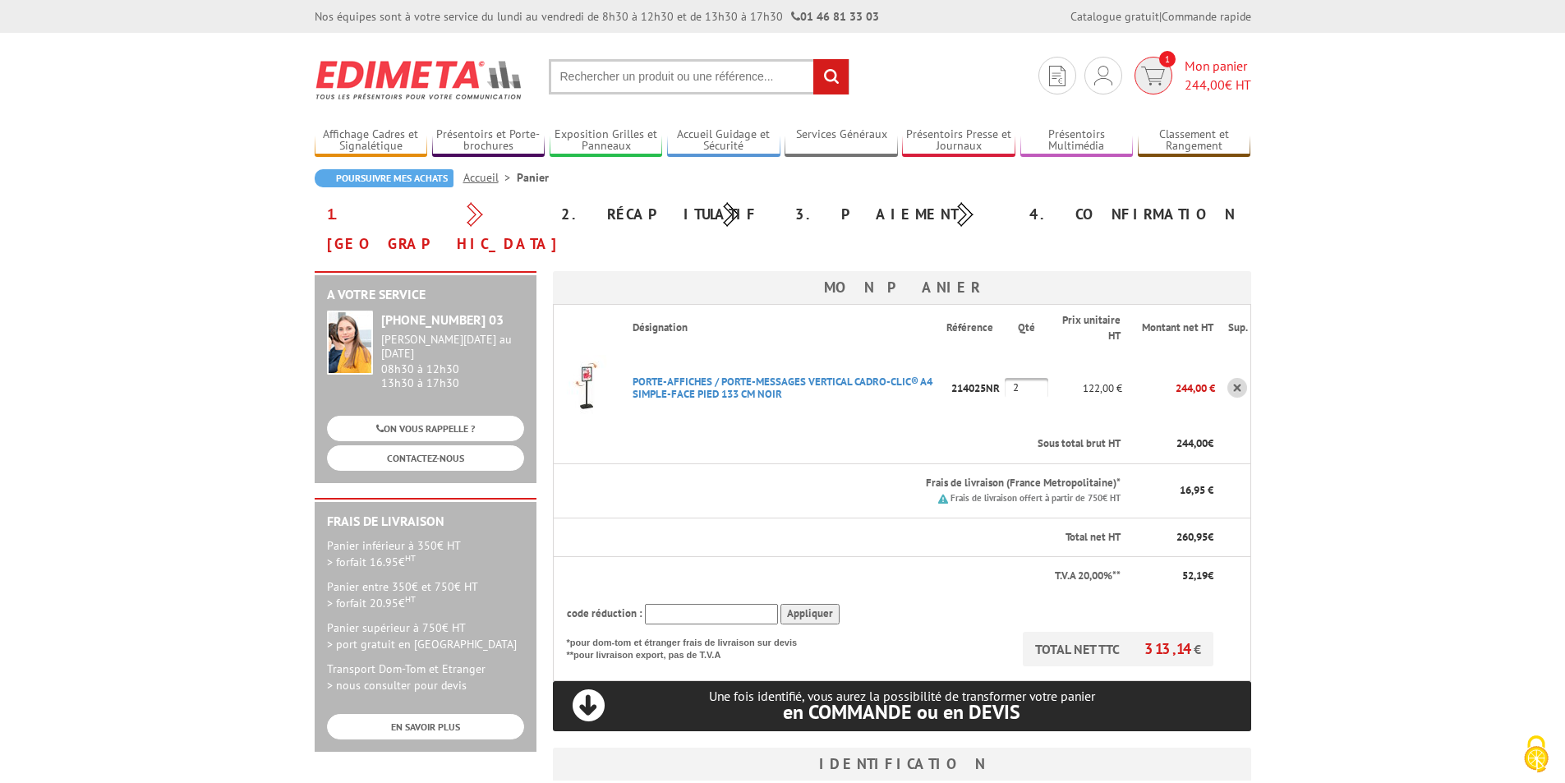
click at [1190, 64] on span "Mon panier 244,00 € HT" at bounding box center [1218, 76] width 67 height 38
drag, startPoint x: 1018, startPoint y: 357, endPoint x: 1009, endPoint y: 357, distance: 9.0
click at [1009, 378] on input "2" at bounding box center [1027, 388] width 44 height 20
type input "1"
click at [649, 375] on link "PORTE-AFFICHES / PORTE-MESSAGES VERTICAL CADRO-CLIC® A4 SIMPLE-FACE PIED 133 CM…" at bounding box center [783, 388] width 300 height 26
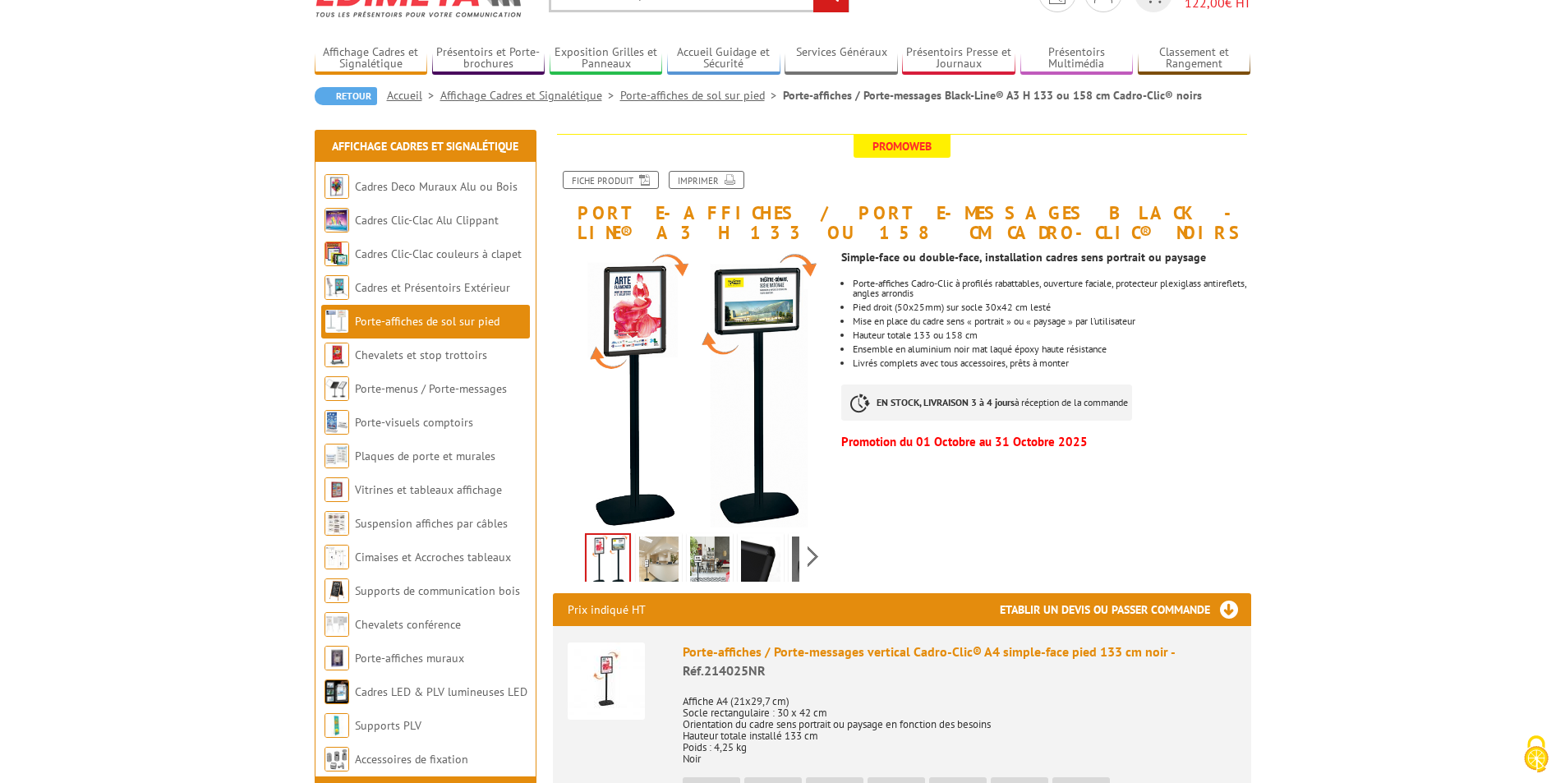
scroll to position [164, 0]
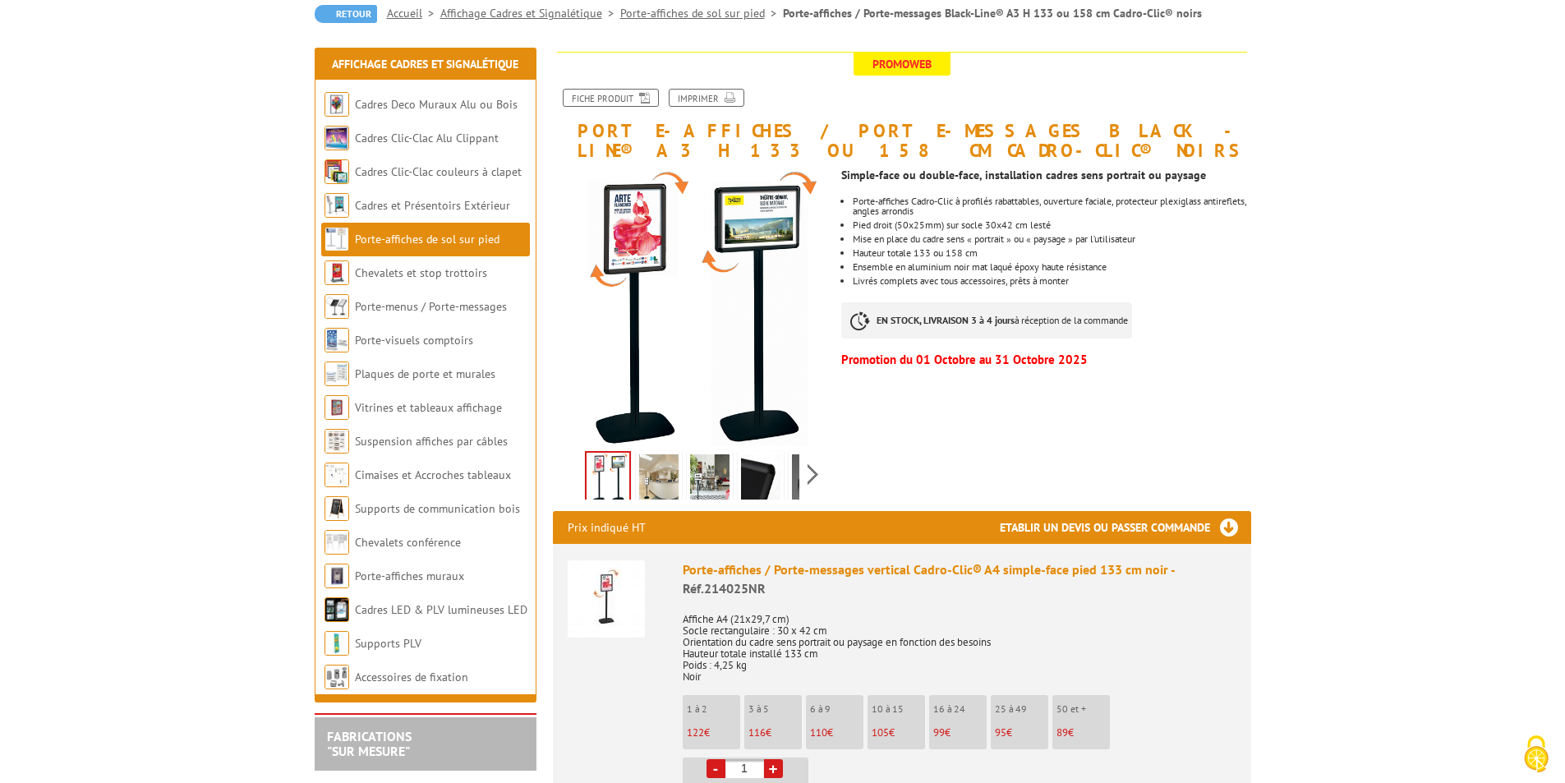
click at [651, 491] on img at bounding box center [658, 479] width 39 height 51
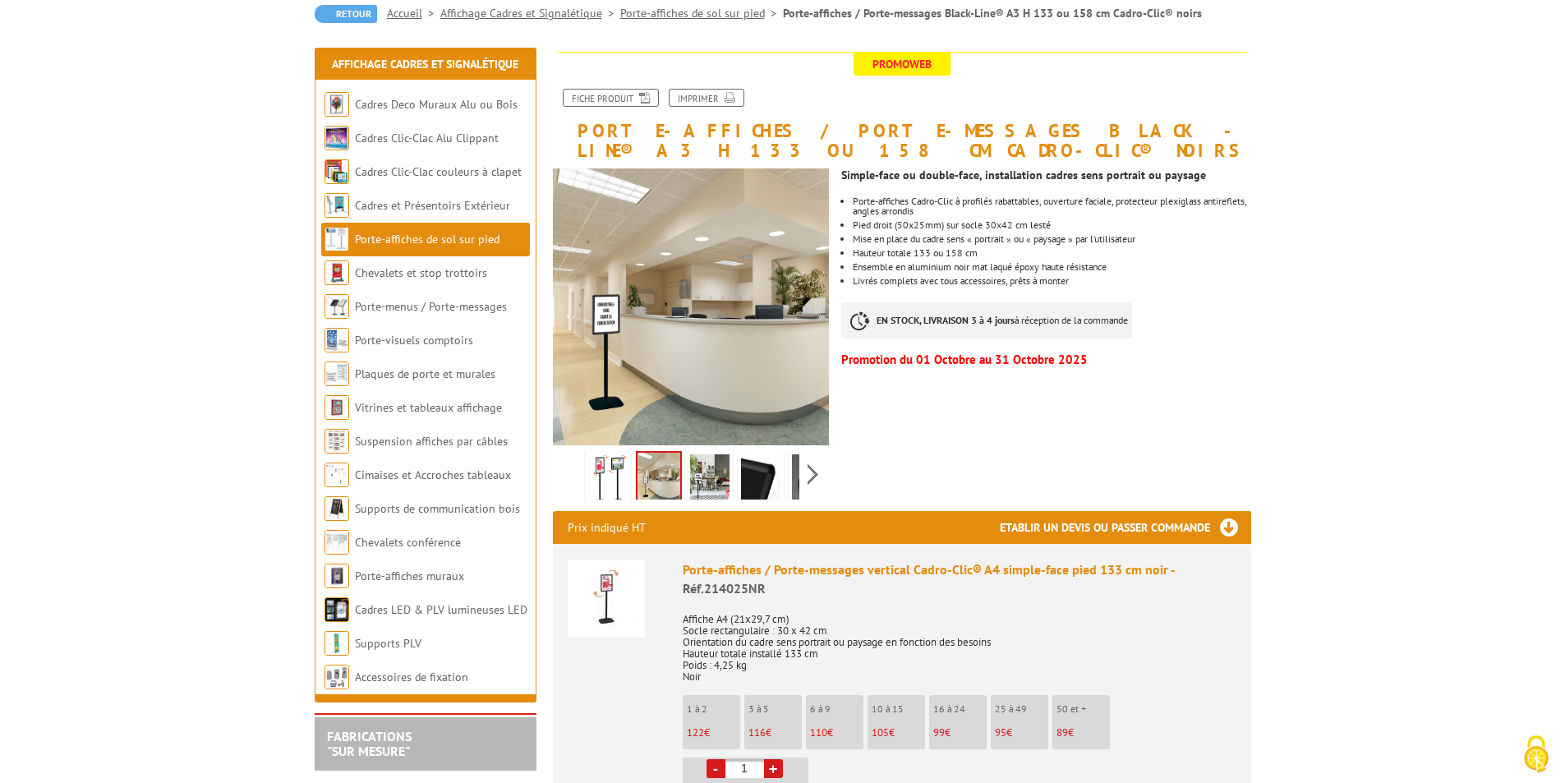
click at [699, 483] on img at bounding box center [709, 479] width 39 height 51
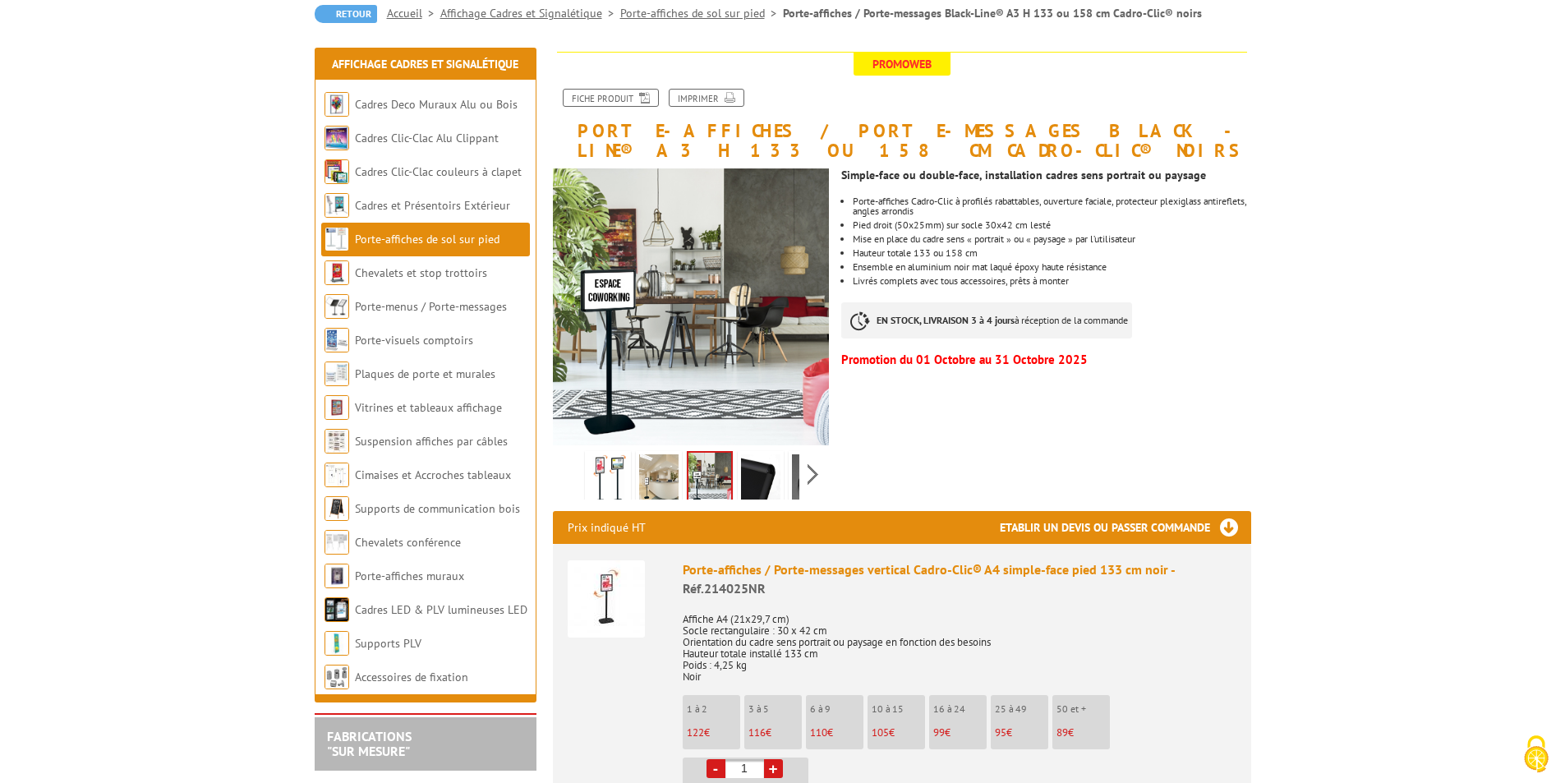
click at [760, 483] on img at bounding box center [760, 479] width 39 height 51
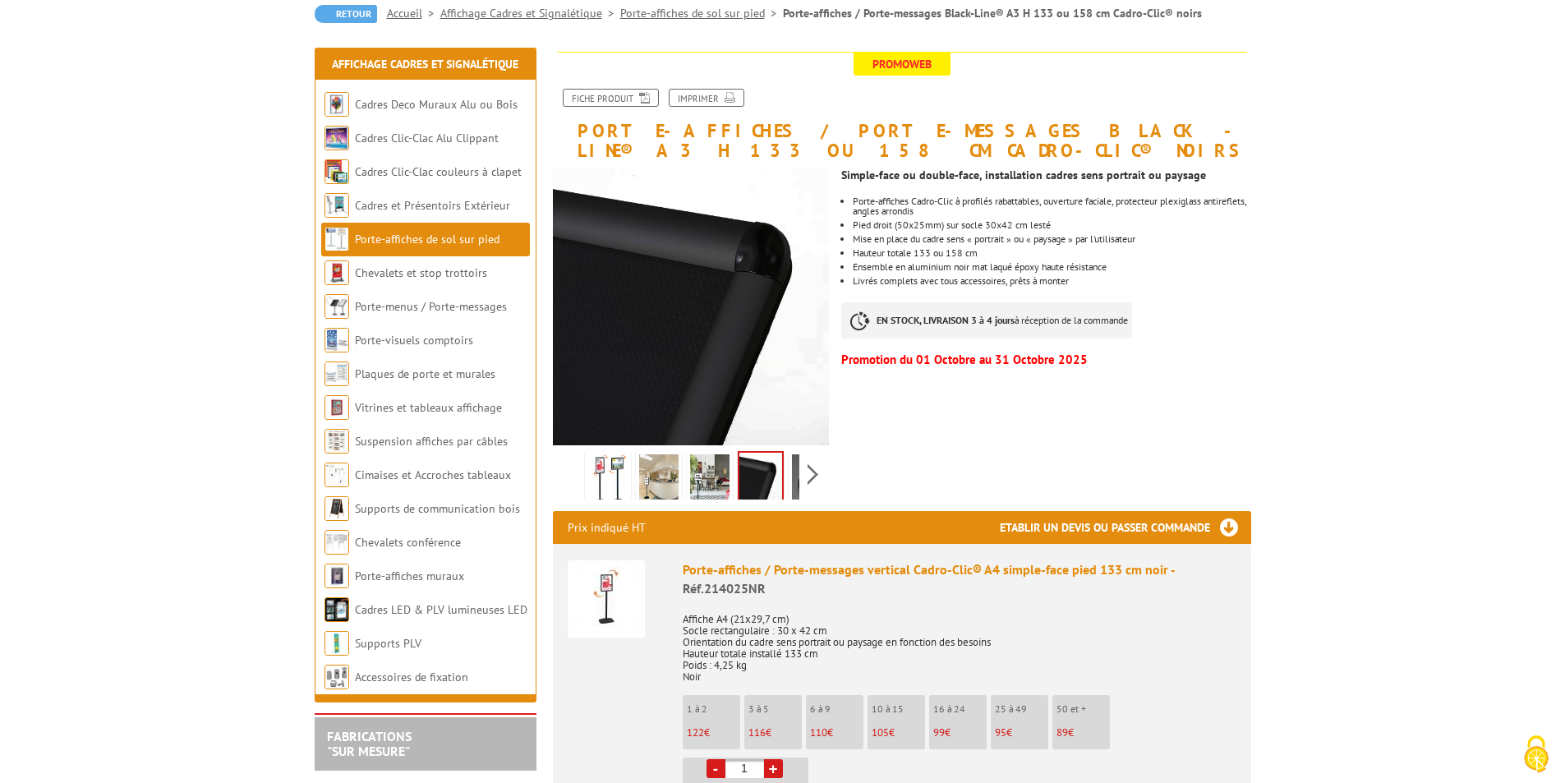
click at [809, 483] on div "Previous Next" at bounding box center [691, 474] width 277 height 58
click at [758, 485] on img at bounding box center [774, 479] width 39 height 51
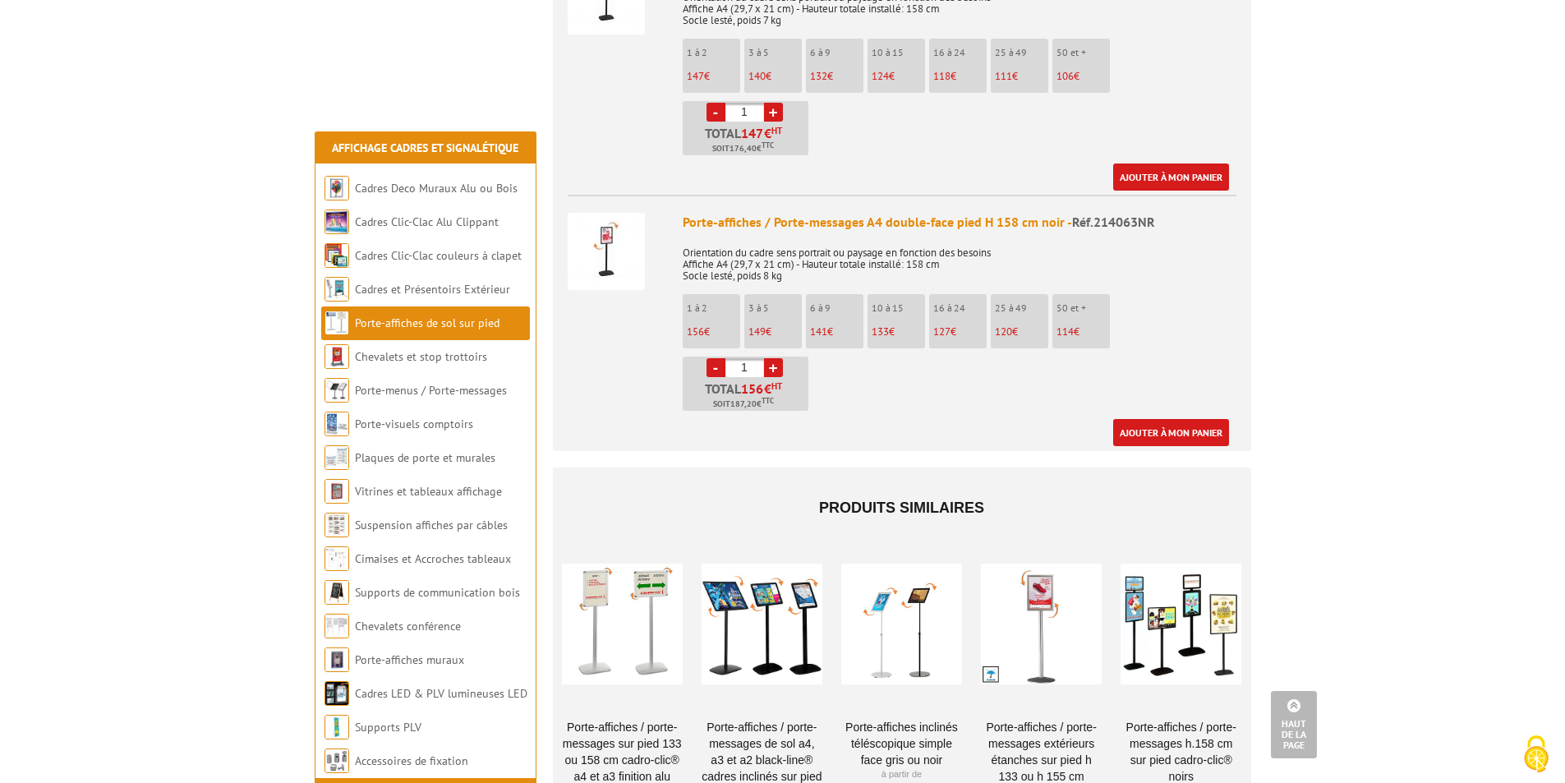
scroll to position [2794, 0]
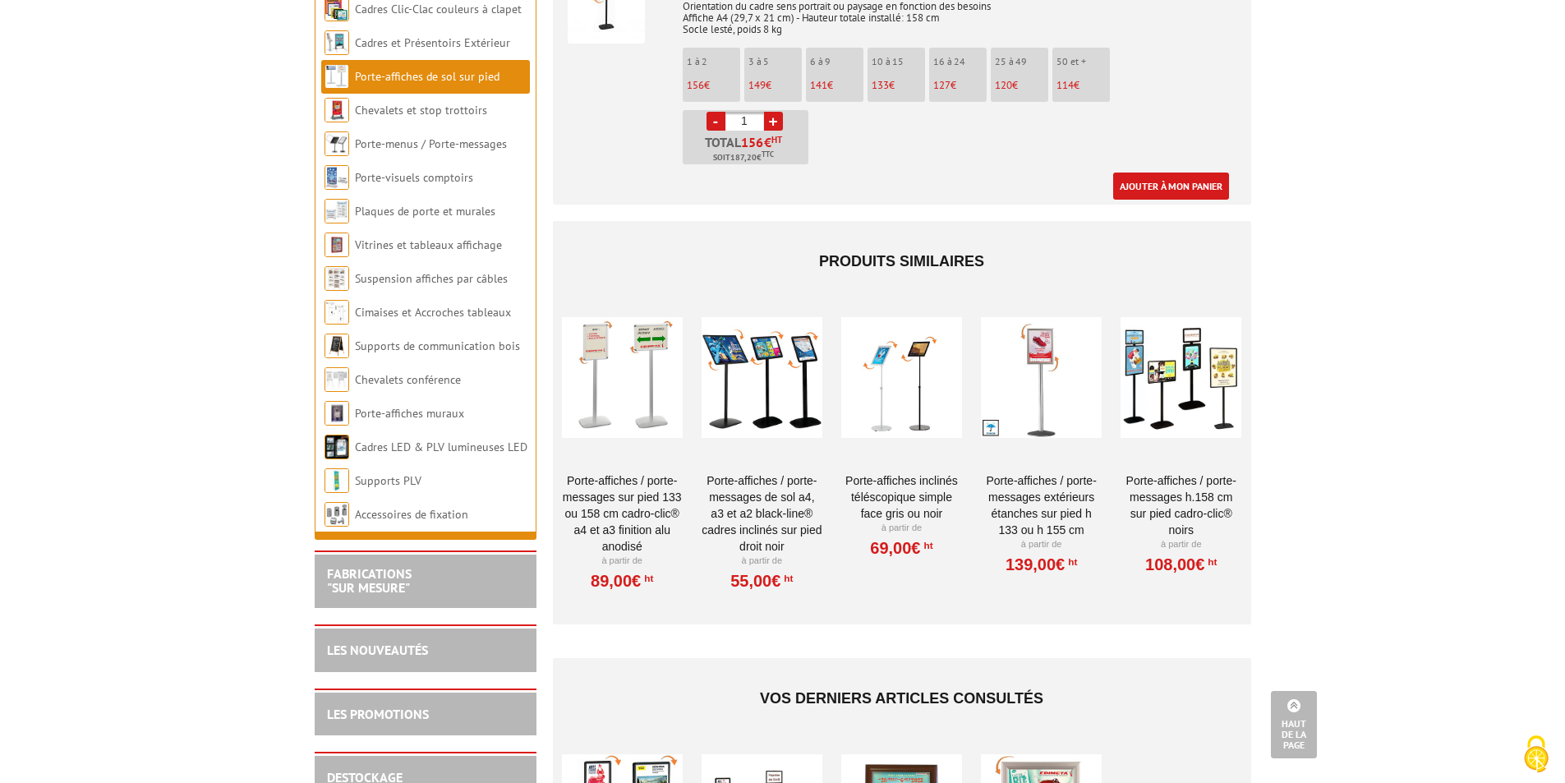
click at [634, 354] on div at bounding box center [622, 378] width 121 height 164
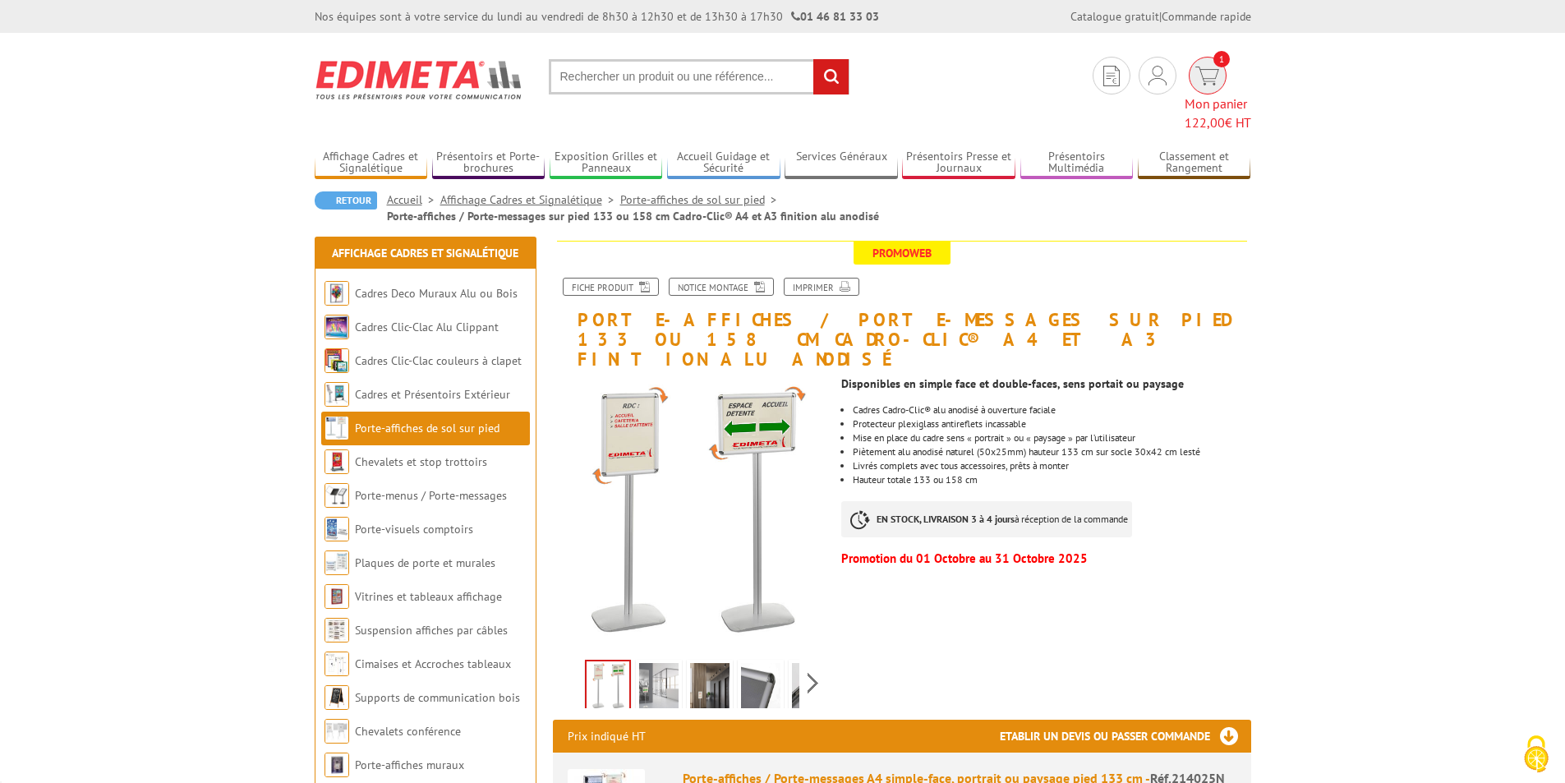
click at [1196, 77] on img at bounding box center [1208, 76] width 24 height 19
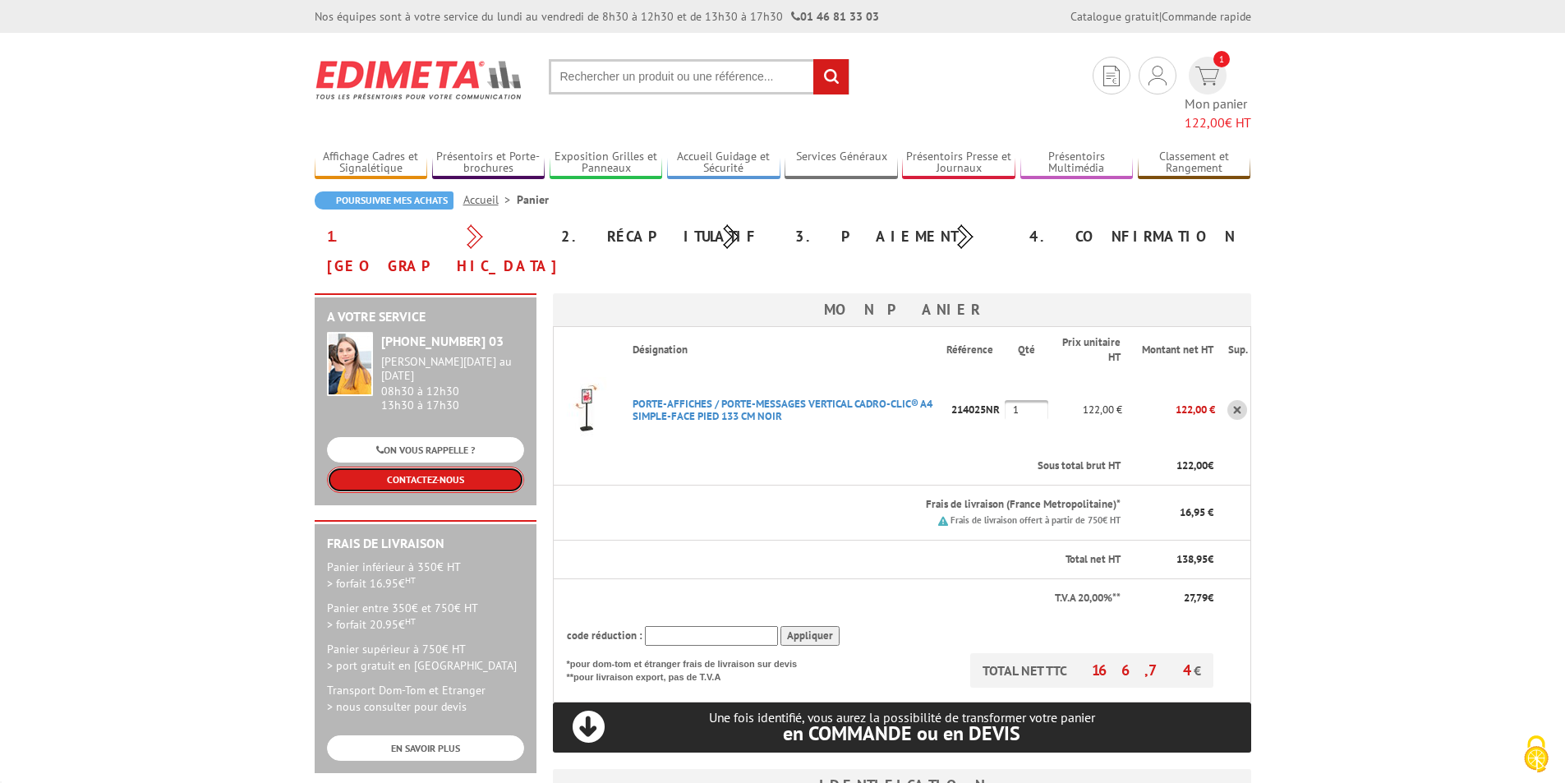
click at [438, 467] on link "CONTACTEZ-NOUS" at bounding box center [425, 479] width 197 height 25
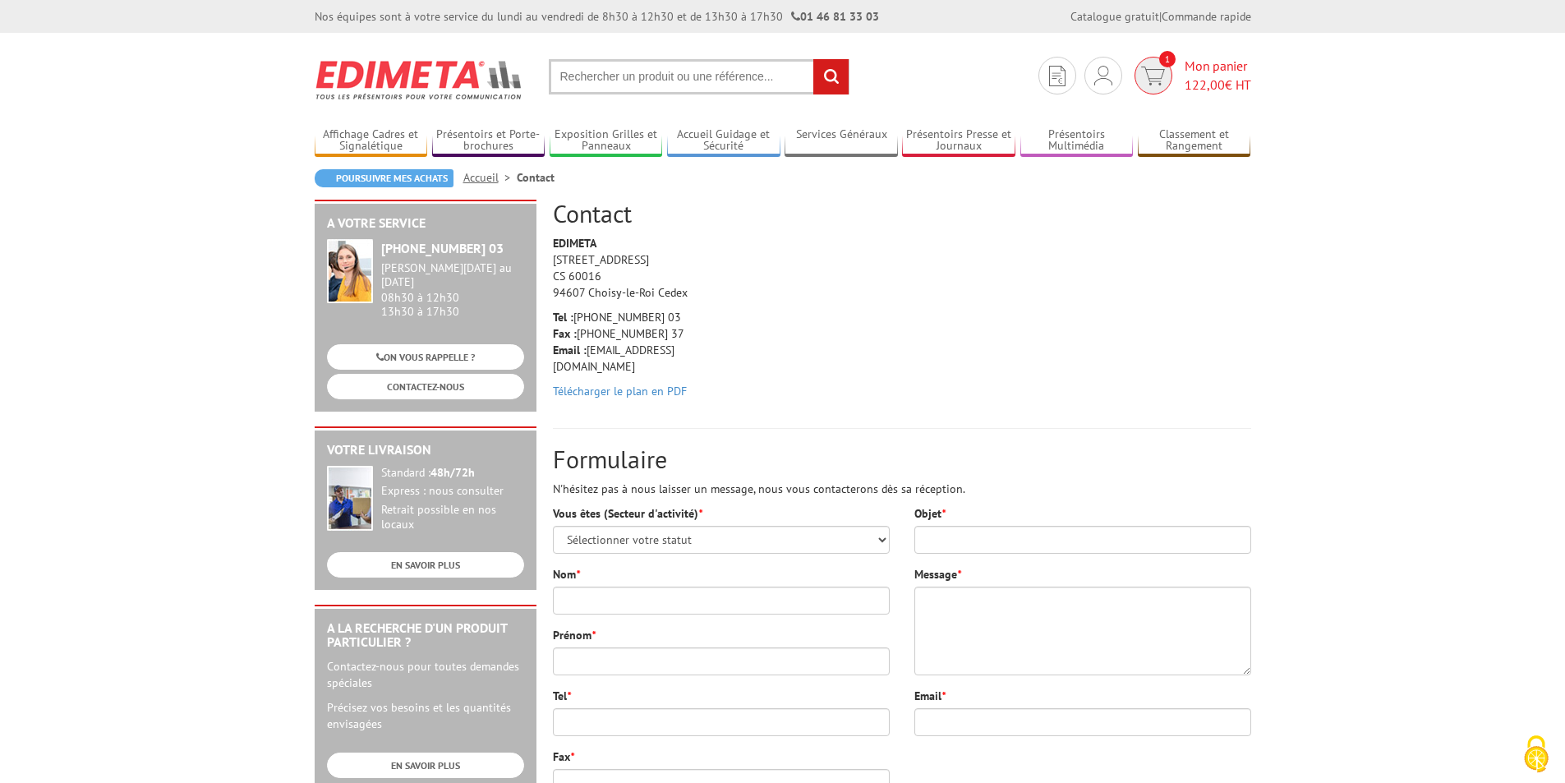
click at [1218, 64] on span "Mon panier 122,00 € HT" at bounding box center [1218, 76] width 67 height 38
